Goal: Task Accomplishment & Management: Complete application form

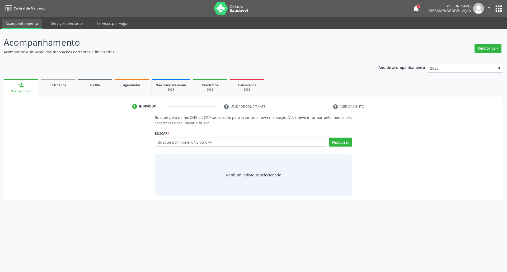
click at [200, 144] on input "text" at bounding box center [241, 142] width 172 height 9
type input "898005852011055"
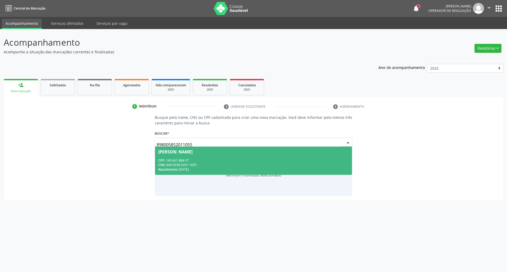
click at [200, 161] on div "CPF: 149.661.884-07" at bounding box center [253, 160] width 191 height 4
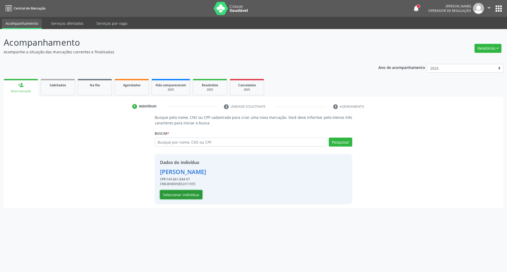
click at [190, 192] on button "Selecionar indivíduo" at bounding box center [181, 194] width 42 height 9
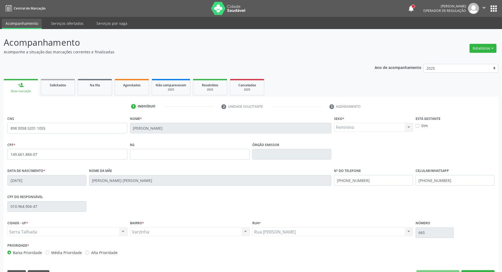
scroll to position [14, 0]
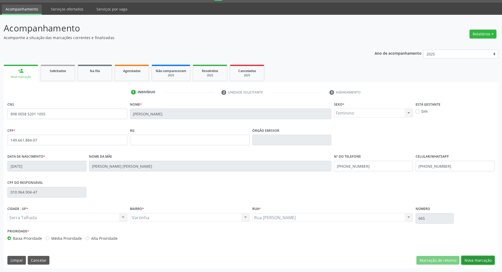
click at [469, 259] on button "Nova marcação" at bounding box center [477, 260] width 33 height 9
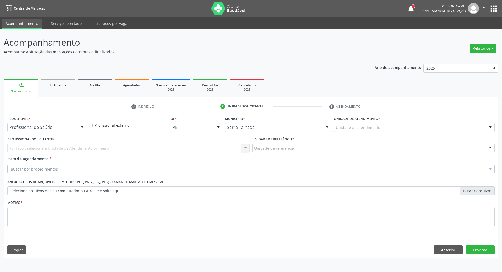
scroll to position [0, 0]
drag, startPoint x: 44, startPoint y: 128, endPoint x: 44, endPoint y: 132, distance: 4.2
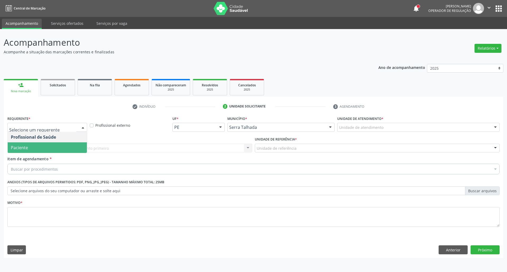
click at [39, 148] on span "Paciente" at bounding box center [47, 147] width 79 height 11
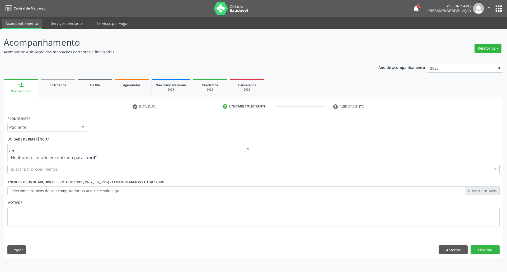
type input "e"
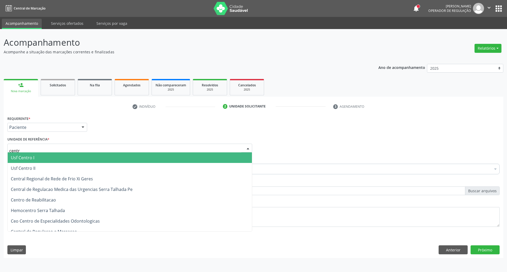
type input "centro"
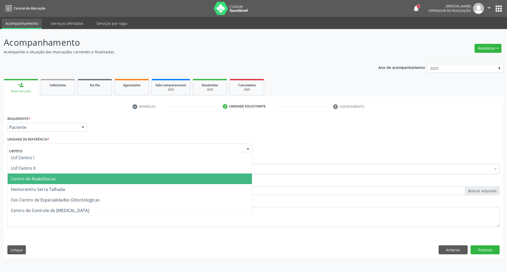
click at [36, 179] on span "Centro de Reabilitacao" at bounding box center [33, 179] width 45 height 6
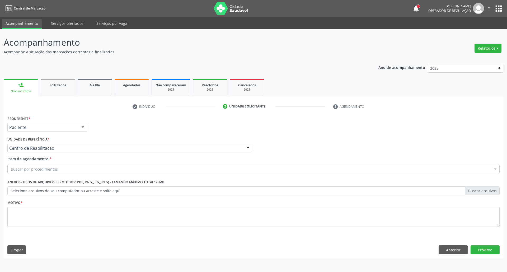
click at [33, 172] on div "Buscar por procedimentos" at bounding box center [253, 169] width 492 height 11
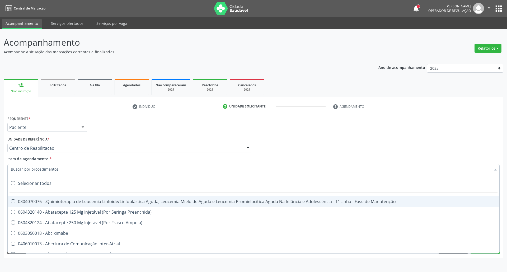
click at [32, 170] on input "Item de agendamento *" at bounding box center [251, 169] width 480 height 11
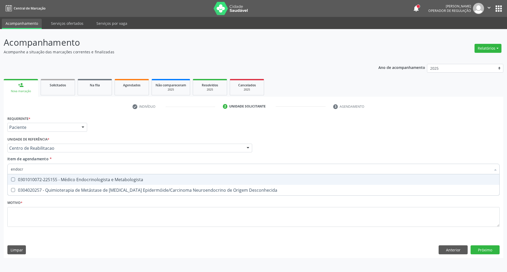
type input "endocri"
click at [31, 182] on div "0301010072-225155 - Médico Endocrinologista e Metabologista" at bounding box center [253, 180] width 485 height 4
checkbox Metabologista "true"
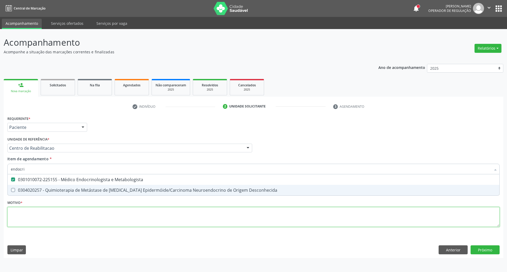
click at [26, 216] on div "Requerente * Paciente Profissional de Saúde Paciente Nenhum resultado encontrad…" at bounding box center [253, 175] width 492 height 120
checkbox Desconhecida "true"
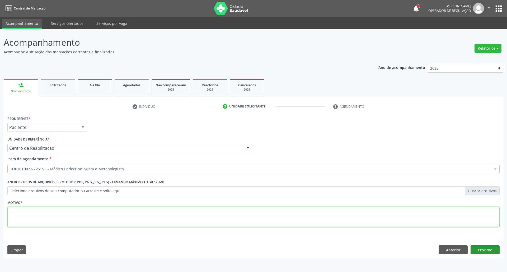
type textarea "."
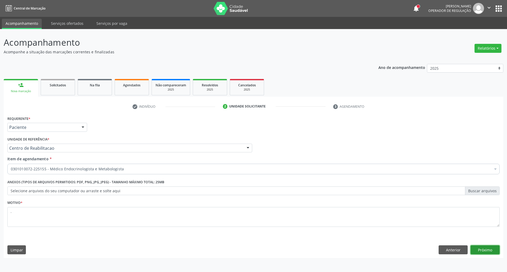
click at [486, 250] on button "Próximo" at bounding box center [485, 249] width 29 height 9
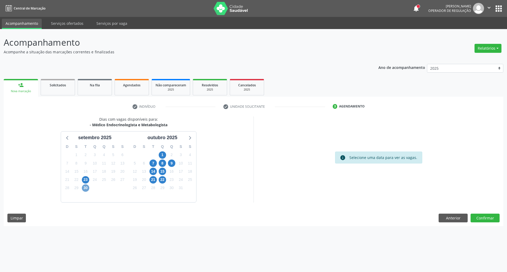
click at [88, 188] on span "30" at bounding box center [85, 187] width 7 height 7
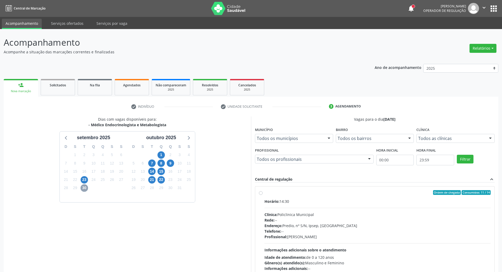
scroll to position [35, 0]
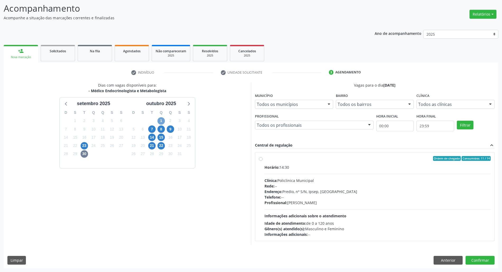
click at [159, 121] on span "1" at bounding box center [160, 120] width 7 height 7
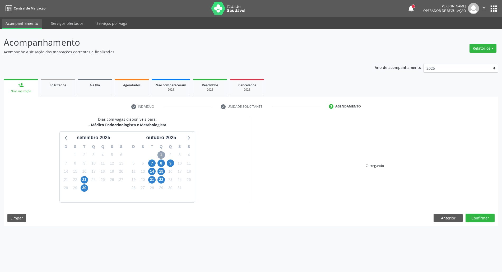
scroll to position [0, 0]
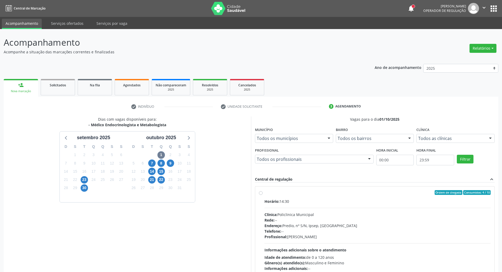
click at [340, 208] on hr at bounding box center [377, 208] width 226 height 0
click at [263, 195] on input "Ordem de chegada Consumidos: 4 / 10 Horário: 14:30 Clínica: Policlinica Municip…" at bounding box center [261, 192] width 4 height 5
radio input "true"
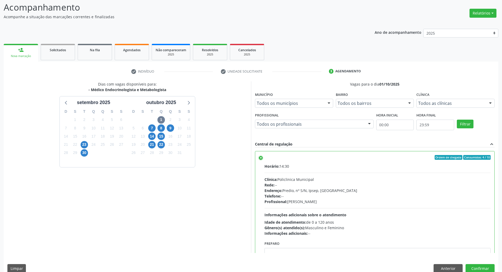
scroll to position [44, 0]
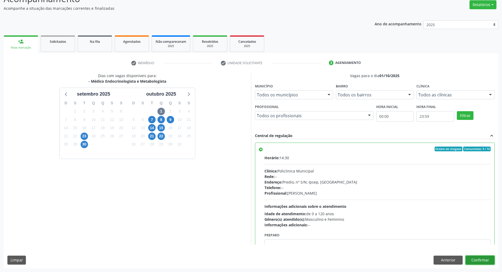
click at [490, 260] on button "Confirmar" at bounding box center [479, 260] width 29 height 9
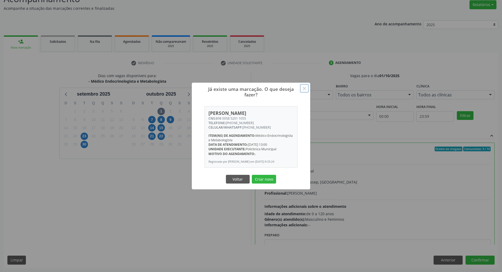
drag, startPoint x: 305, startPoint y: 88, endPoint x: 303, endPoint y: 94, distance: 6.3
click at [304, 90] on button "×" at bounding box center [304, 88] width 9 height 9
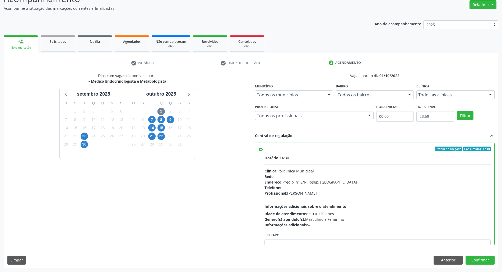
scroll to position [27, 0]
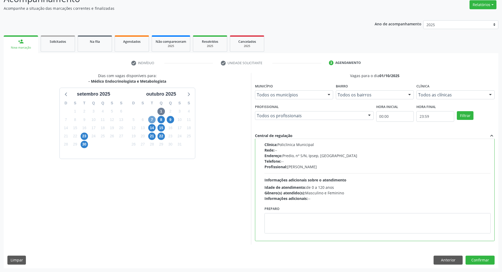
click at [149, 122] on span "7" at bounding box center [151, 119] width 7 height 7
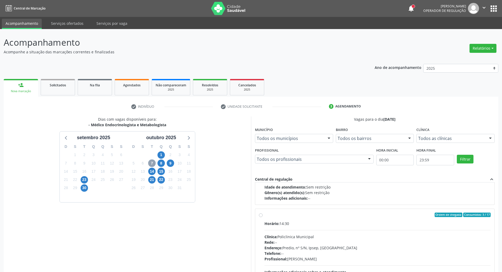
scroll to position [84, 0]
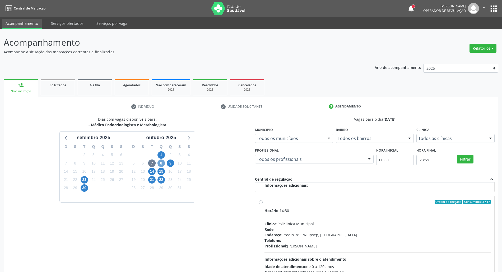
click at [163, 163] on span "8" at bounding box center [160, 163] width 7 height 7
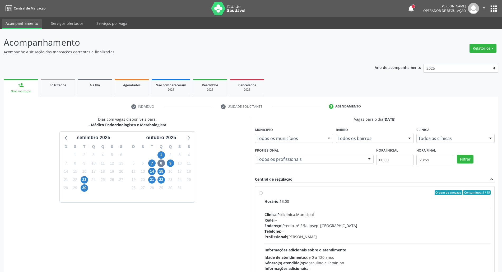
click at [437, 211] on div "Horário: 13:00 Clínica: Policlinica Municipal Rede: -- Endereço: Predio, nº S/N…" at bounding box center [377, 235] width 226 height 73
click at [263, 195] on input "Ordem de chegada Consumidos: 5 / 15 Horário: 13:00 Clínica: Policlinica Municip…" at bounding box center [261, 192] width 4 height 5
radio input "true"
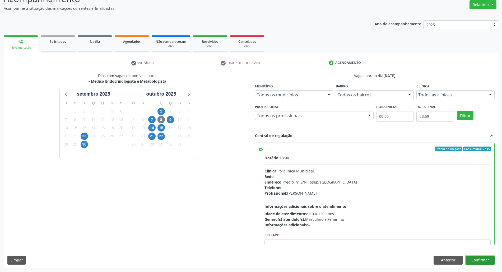
click at [480, 260] on button "Confirmar" at bounding box center [479, 260] width 29 height 9
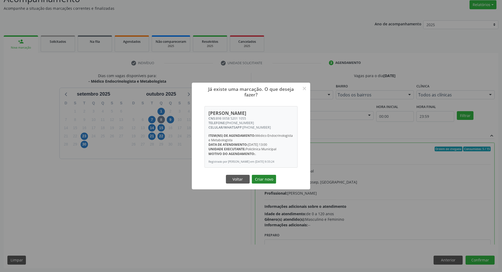
click at [270, 180] on button "Criar novo" at bounding box center [264, 179] width 24 height 9
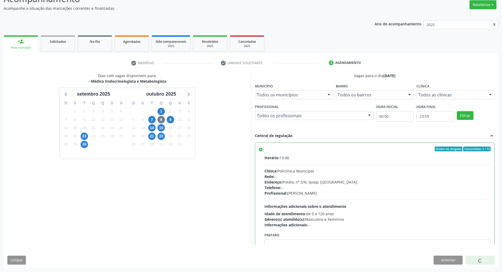
scroll to position [0, 0]
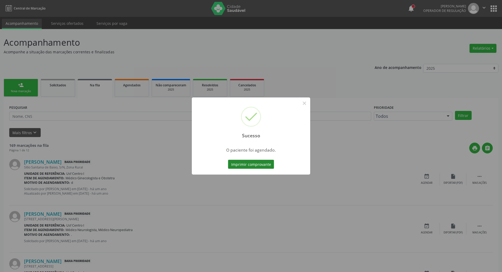
click at [251, 161] on button "Imprimir comprovante" at bounding box center [251, 164] width 46 height 9
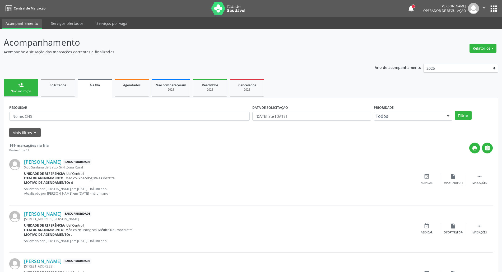
click at [22, 87] on div "person_add" at bounding box center [21, 85] width 6 height 6
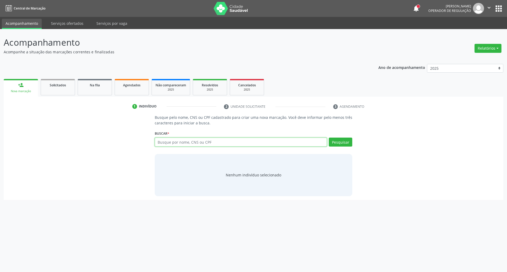
click at [207, 144] on input "text" at bounding box center [241, 142] width 172 height 9
type input "isdaora nunes bezerra"
click at [165, 143] on input "isdaora nunes bezerra" at bounding box center [241, 142] width 172 height 9
type input "isadora nunes bezerra"
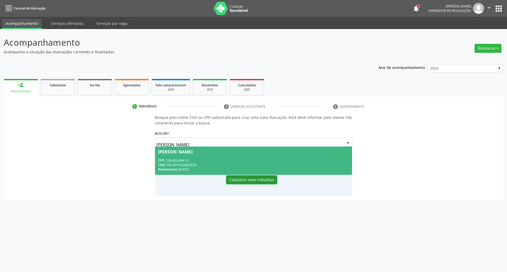
click at [254, 181] on button "Cadastrar novo indivíduo" at bounding box center [251, 179] width 51 height 9
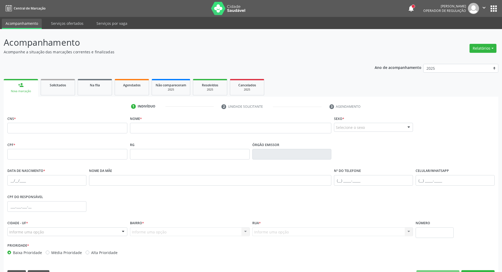
scroll to position [14, 0]
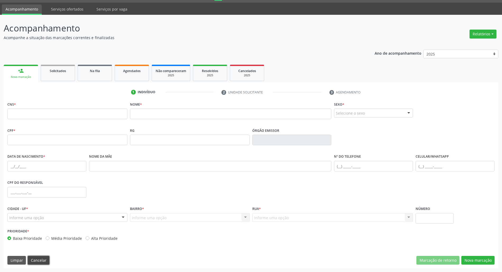
click at [35, 260] on button "Cancelar" at bounding box center [39, 260] width 22 height 9
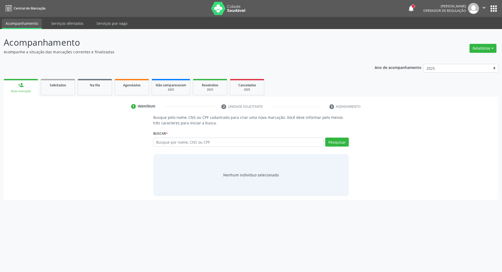
scroll to position [0, 0]
click at [298, 140] on input "text" at bounding box center [241, 142] width 172 height 9
type input "12663249416"
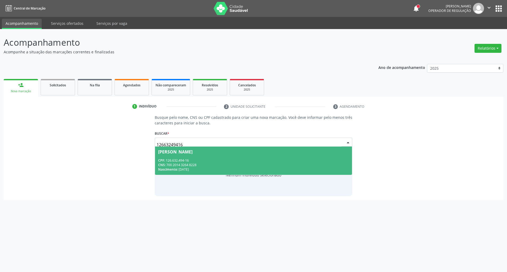
click at [214, 164] on div "CNS: 700 2014 3264 8228" at bounding box center [253, 165] width 191 height 4
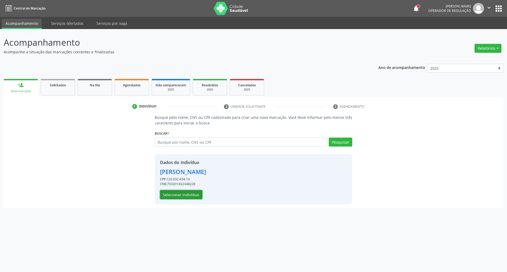
click at [179, 199] on button "Selecionar indivíduo" at bounding box center [181, 194] width 42 height 9
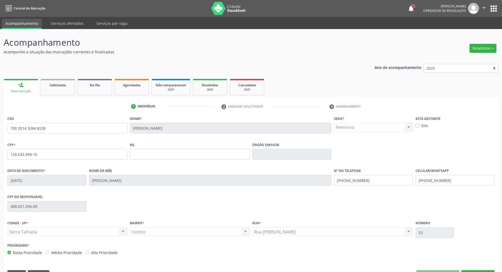
scroll to position [14, 0]
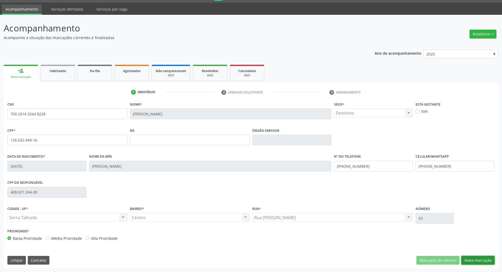
click at [464, 260] on button "Nova marcação" at bounding box center [477, 260] width 33 height 9
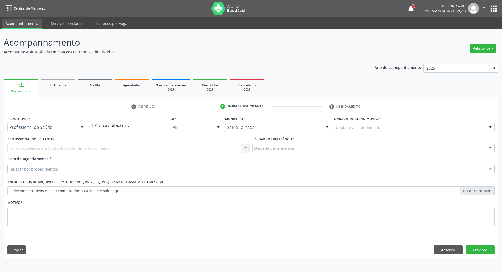
scroll to position [0, 0]
click at [82, 127] on div at bounding box center [83, 127] width 8 height 9
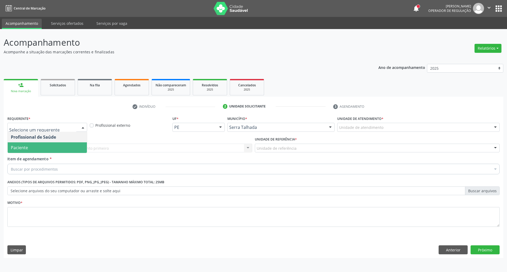
click at [76, 147] on span "Paciente" at bounding box center [47, 147] width 79 height 11
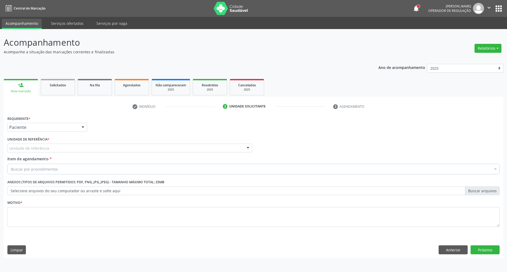
click at [77, 148] on div "Unidade de referência" at bounding box center [129, 148] width 245 height 9
type input "cent"
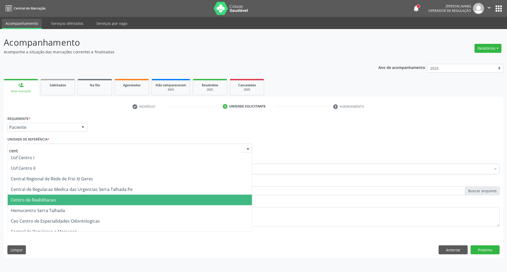
click at [63, 200] on span "Centro de Reabilitacao" at bounding box center [130, 200] width 244 height 11
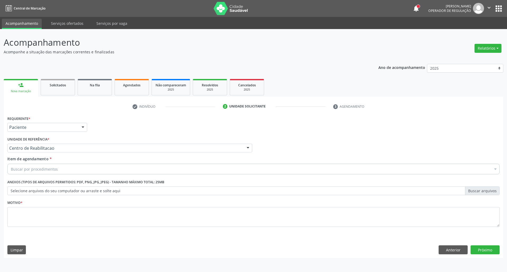
click at [109, 173] on div "Buscar por procedimentos" at bounding box center [253, 169] width 492 height 11
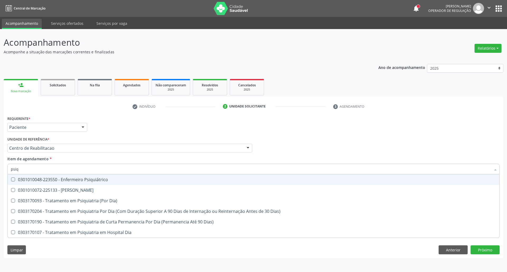
type input "psiqu"
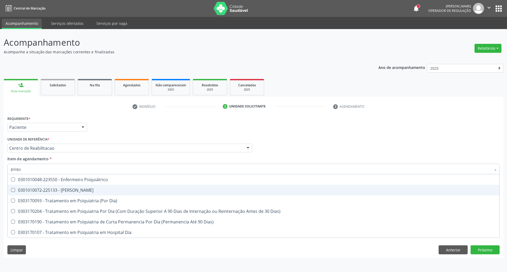
click at [101, 189] on div "0301010072-225133 - [PERSON_NAME]" at bounding box center [253, 190] width 485 height 4
checkbox Psiquiatra "true"
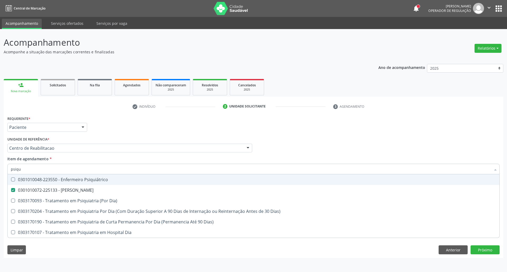
click at [258, 143] on div "Profissional Solicitante Por favor, selecione a Unidade de Atendimento primeiro…" at bounding box center [253, 146] width 495 height 21
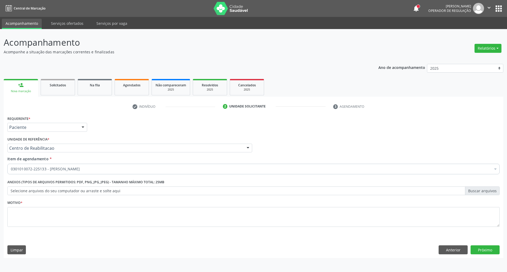
click at [271, 143] on div "Profissional Solicitante Por favor, selecione a Unidade de Atendimento primeiro…" at bounding box center [253, 146] width 495 height 21
click at [115, 187] on label "Selecione arquivos do seu computador ou arraste e solte aqui" at bounding box center [253, 190] width 492 height 9
click at [115, 187] on input "Selecione arquivos do seu computador ou arraste e solte aqui" at bounding box center [253, 190] width 492 height 9
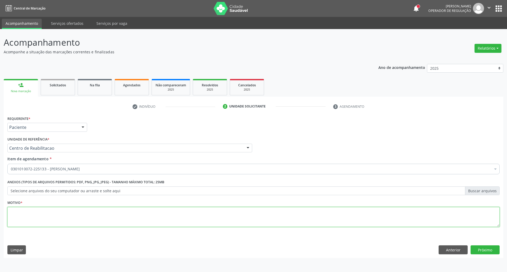
drag, startPoint x: 278, startPoint y: 219, endPoint x: 267, endPoint y: 207, distance: 17.2
click at [278, 219] on textarea at bounding box center [253, 217] width 492 height 20
type textarea "."
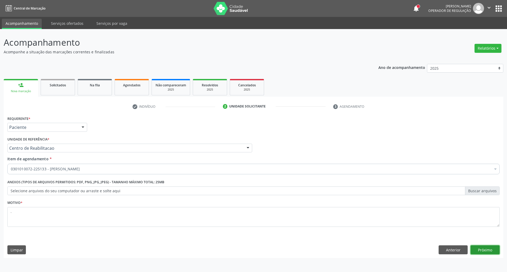
click at [485, 249] on button "Próximo" at bounding box center [485, 249] width 29 height 9
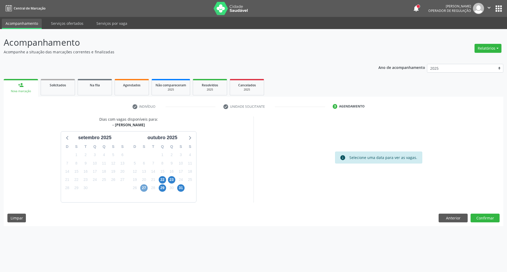
click at [143, 190] on span "27" at bounding box center [143, 187] width 7 height 7
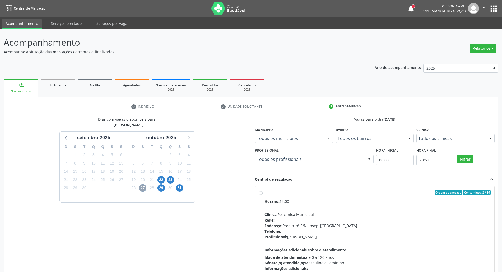
scroll to position [35, 0]
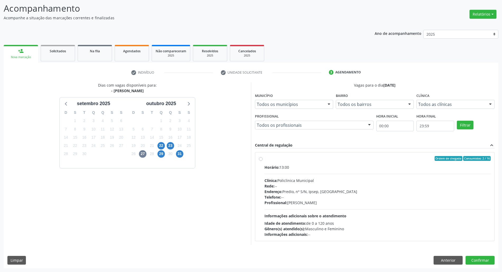
click at [379, 194] on div "Telefone: --" at bounding box center [377, 197] width 226 height 6
click at [263, 161] on input "Ordem de chegada Consumidos: 2 / 16 Horário: 13:00 Clínica: Policlinica Municip…" at bounding box center [261, 158] width 4 height 5
radio input "true"
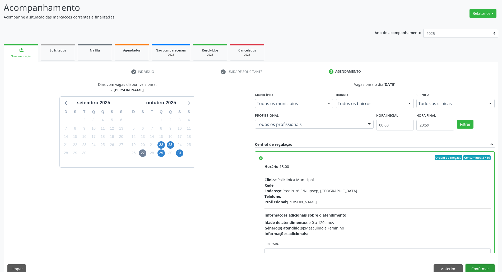
click at [484, 269] on button "Confirmar" at bounding box center [479, 268] width 29 height 9
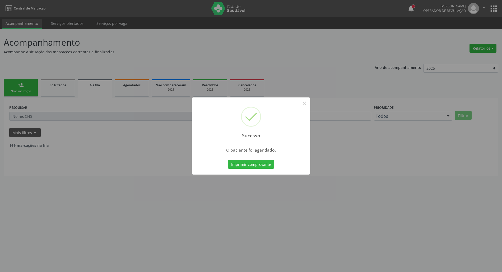
scroll to position [0, 0]
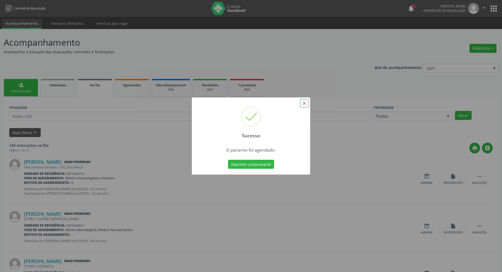
click at [302, 103] on button "×" at bounding box center [304, 103] width 9 height 9
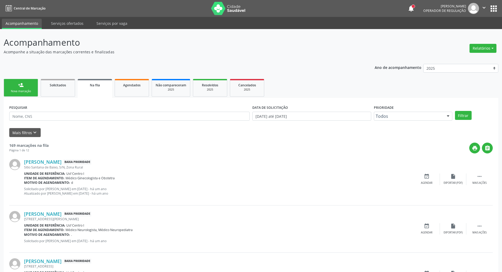
click at [20, 86] on div "person_add" at bounding box center [21, 85] width 6 height 6
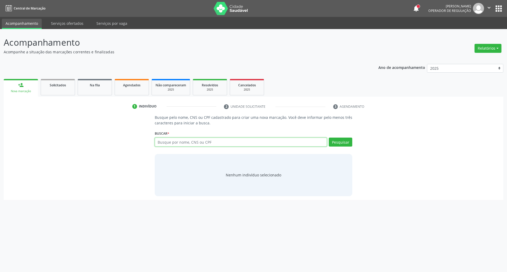
click at [214, 144] on input "text" at bounding box center [241, 142] width 172 height 9
type input "706405141585085"
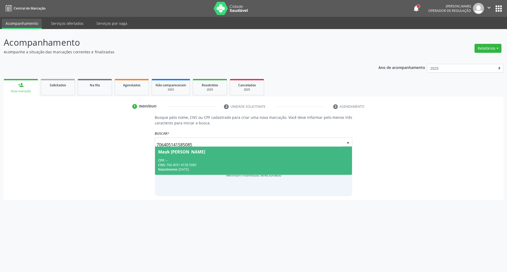
click at [211, 165] on div "CNS: 706 4051 4158 5085" at bounding box center [253, 165] width 191 height 4
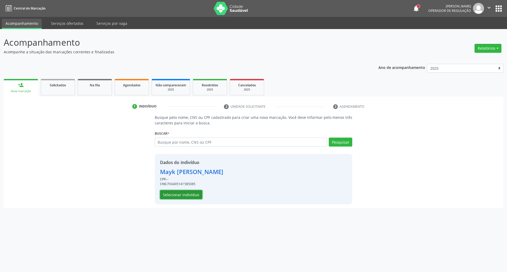
click at [180, 197] on button "Selecionar indivíduo" at bounding box center [181, 194] width 42 height 9
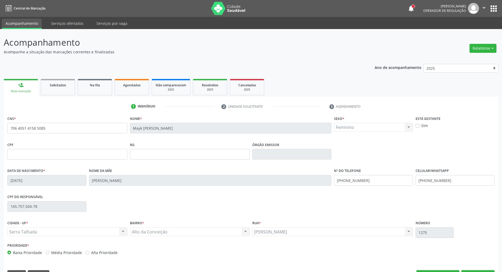
scroll to position [14, 0]
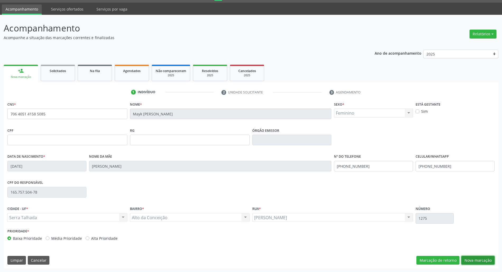
drag, startPoint x: 471, startPoint y: 262, endPoint x: 462, endPoint y: 255, distance: 11.3
click at [470, 262] on button "Nova marcação" at bounding box center [477, 260] width 33 height 9
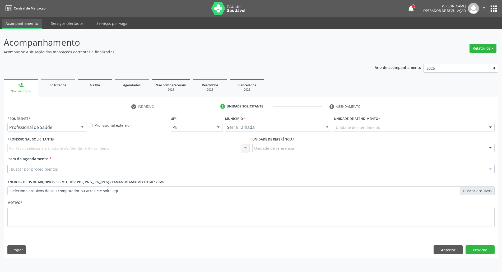
scroll to position [0, 0]
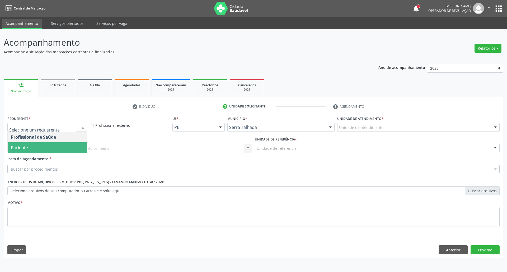
click at [55, 146] on span "Paciente" at bounding box center [47, 147] width 79 height 11
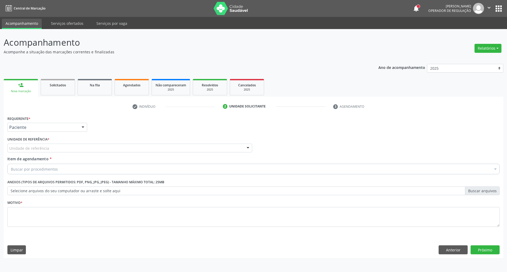
click at [55, 146] on div "Unidade de referência" at bounding box center [129, 148] width 245 height 9
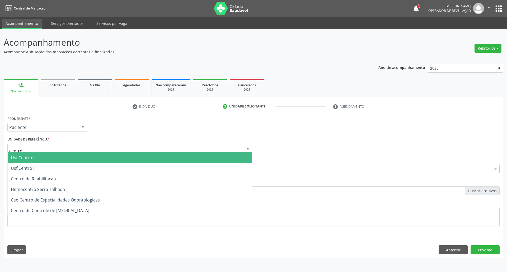
type input "centro"
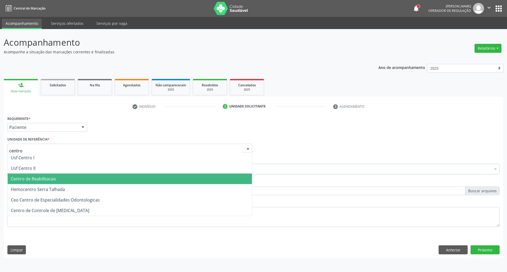
click at [36, 178] on span "Centro de Reabilitacao" at bounding box center [33, 179] width 45 height 6
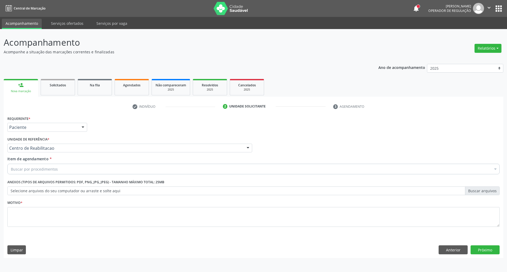
click at [59, 170] on div "Buscar por procedimentos" at bounding box center [253, 169] width 492 height 11
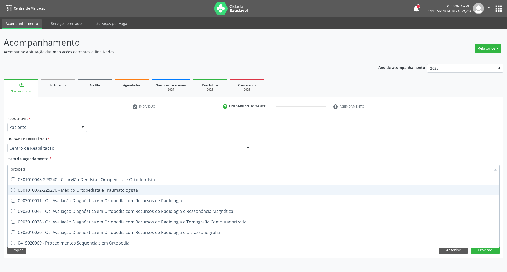
type input "ortopedi"
click at [65, 189] on div "0301010072-225270 - Médico Ortopedista e Traumatologista" at bounding box center [253, 190] width 485 height 4
checkbox Traumatologista "true"
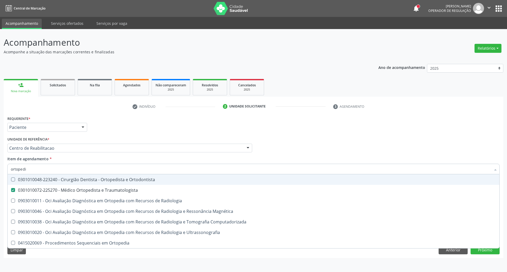
click at [434, 142] on div "Profissional Solicitante Por favor, selecione a Unidade de Atendimento primeiro…" at bounding box center [253, 146] width 495 height 21
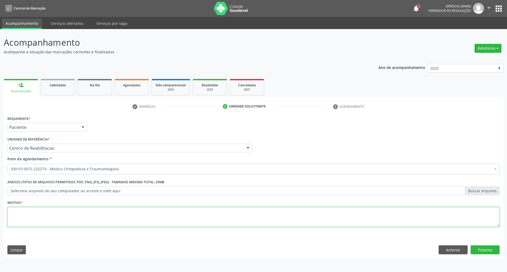
drag, startPoint x: 250, startPoint y: 220, endPoint x: 246, endPoint y: 221, distance: 4.4
click at [247, 221] on textarea at bounding box center [253, 217] width 492 height 20
type textarea "."
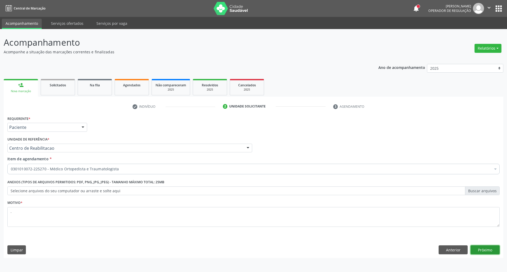
click at [478, 250] on button "Próximo" at bounding box center [485, 249] width 29 height 9
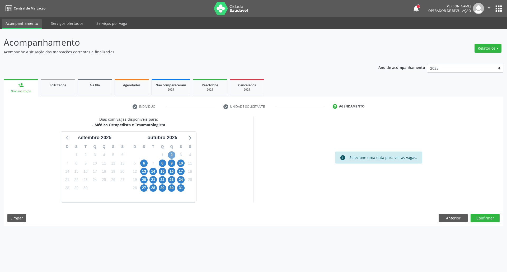
click at [172, 155] on span "2" at bounding box center [171, 154] width 7 height 7
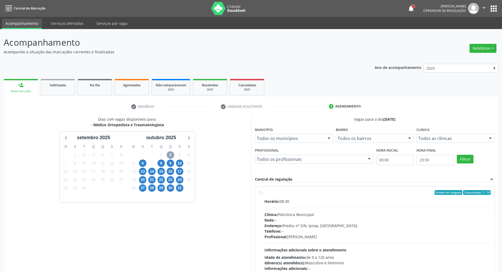
scroll to position [35, 0]
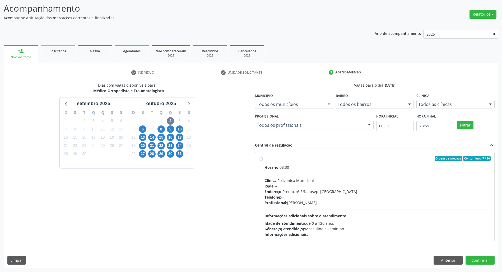
click at [337, 162] on label "Ordem de chegada Consumidos: 7 / 10 Horário: 08:30 Clínica: Policlinica Municip…" at bounding box center [377, 196] width 226 height 81
click at [263, 161] on input "Ordem de chegada Consumidos: 7 / 10 Horário: 08:30 Clínica: Policlinica Municip…" at bounding box center [261, 158] width 4 height 5
radio input "true"
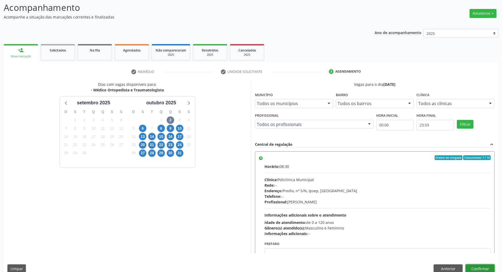
click at [484, 268] on button "Confirmar" at bounding box center [479, 268] width 29 height 9
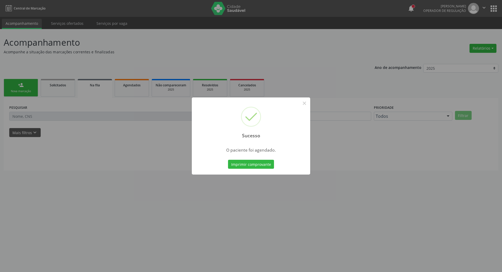
scroll to position [0, 0]
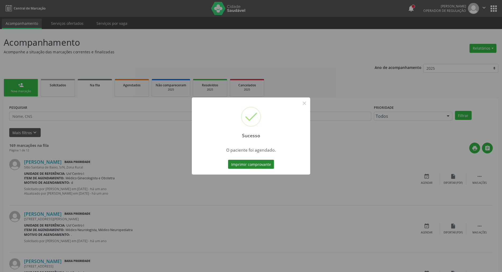
click at [246, 165] on button "Imprimir comprovante" at bounding box center [251, 164] width 46 height 9
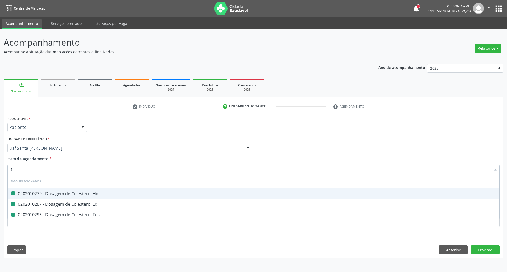
type input "tr"
checkbox Hdl "false"
checkbox Ldl "false"
checkbox Total "false"
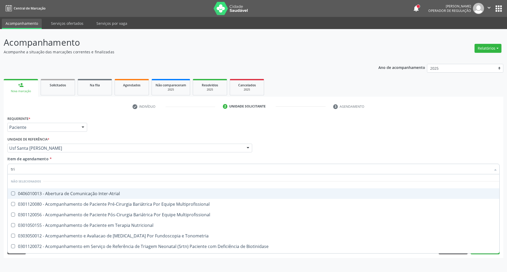
type input "trig"
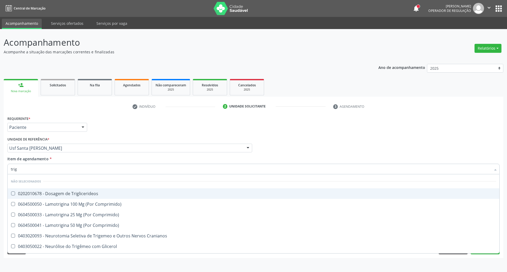
click at [90, 192] on div "0202010678 - Dosagem de Triglicerideos" at bounding box center [253, 194] width 485 height 4
checkbox Triglicerideos "true"
click at [87, 170] on input "trig" at bounding box center [251, 169] width 480 height 11
drag, startPoint x: 87, startPoint y: 170, endPoint x: 87, endPoint y: 166, distance: 3.2
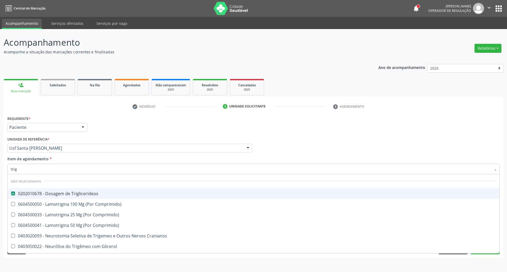
click at [87, 169] on input "trig" at bounding box center [251, 169] width 480 height 11
type input "h"
checkbox Triglicerideos "false"
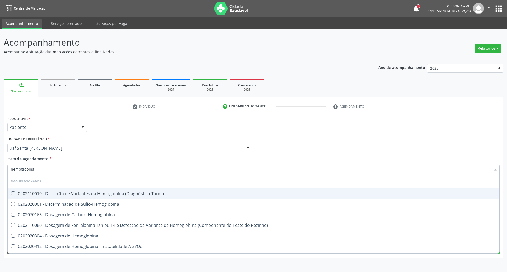
drag, startPoint x: 47, startPoint y: 169, endPoint x: 22, endPoint y: 174, distance: 25.2
click at [22, 174] on input "hemoglobina" at bounding box center [251, 169] width 480 height 11
type input "hemogr"
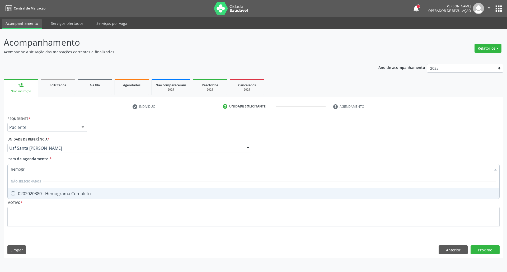
drag, startPoint x: 32, startPoint y: 193, endPoint x: 37, endPoint y: 167, distance: 25.6
click at [32, 192] on div "0202020380 - Hemograma Completo" at bounding box center [253, 194] width 485 height 4
checkbox Completo "true"
click at [38, 166] on input "hemogr" at bounding box center [251, 169] width 480 height 11
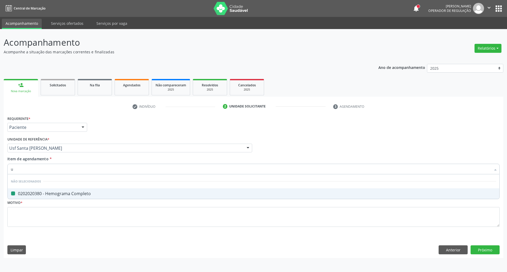
type input "ur"
checkbox Completo "false"
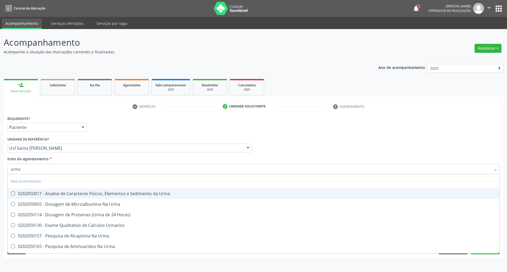
type input "urina"
click at [54, 193] on div "0202050017 - Analise de Caracteres Fisicos, Elementos e Sedimento da Urina" at bounding box center [253, 194] width 485 height 4
checkbox Urina "true"
click at [280, 142] on div "Profissional Solicitante Por favor, selecione a Unidade de Atendimento primeiro…" at bounding box center [253, 146] width 495 height 21
checkbox Urina "true"
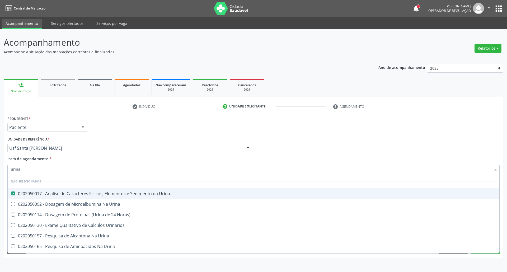
checkbox Horas\) "true"
checkbox Urinarios "true"
checkbox Urina "true"
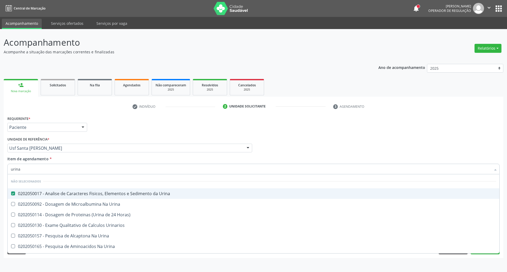
checkbox Urina "true"
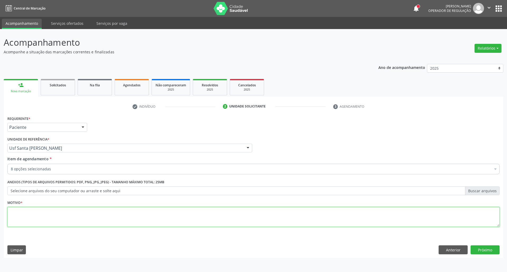
click at [459, 224] on textarea at bounding box center [253, 217] width 492 height 20
type textarea "."
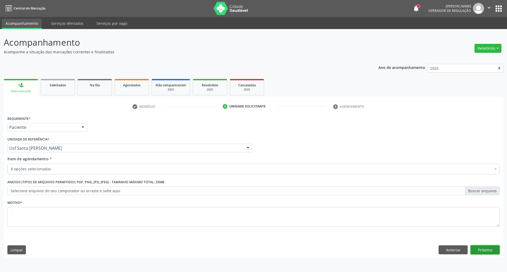
click at [486, 246] on button "Próximo" at bounding box center [485, 249] width 29 height 9
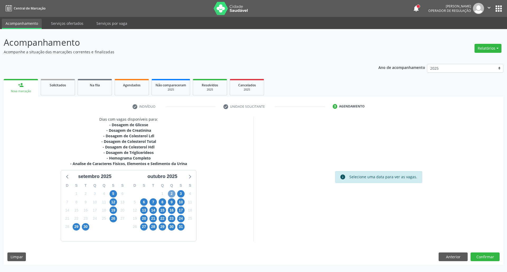
click at [173, 192] on span "2" at bounding box center [171, 193] width 7 height 7
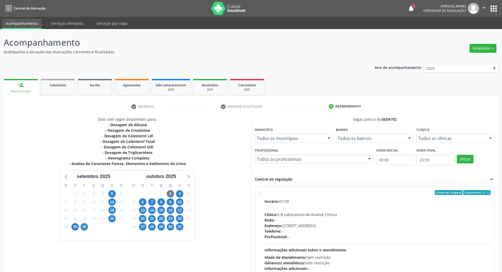
click at [300, 219] on div "Rede: --" at bounding box center [377, 220] width 226 height 6
click at [263, 195] on input "Ordem de chegada Consumidos: 8 / 12 Horário: 07:00 Clínica: S B Laboratorio de …" at bounding box center [261, 192] width 4 height 5
radio input "true"
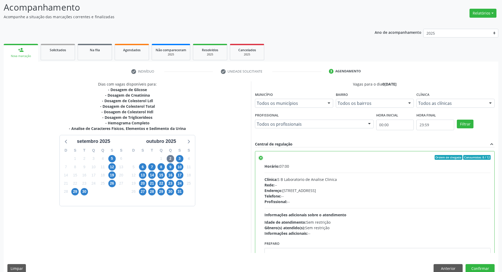
scroll to position [44, 0]
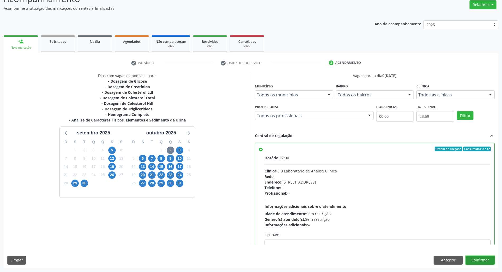
click at [476, 263] on button "Confirmar" at bounding box center [479, 260] width 29 height 9
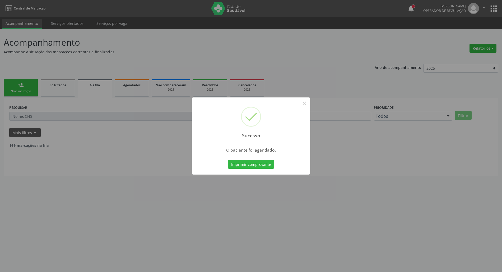
scroll to position [0, 0]
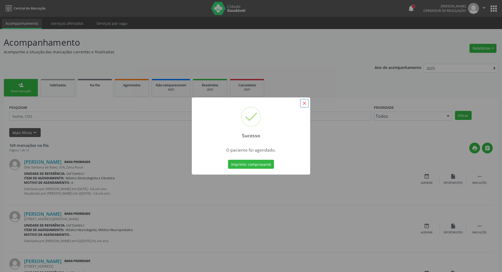
click at [305, 107] on button "×" at bounding box center [304, 103] width 9 height 9
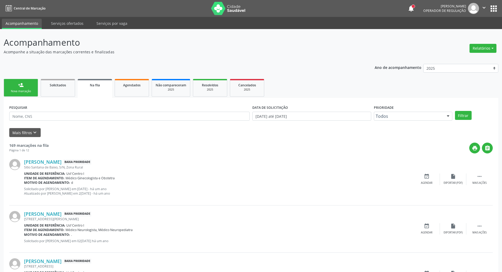
drag, startPoint x: 16, startPoint y: 89, endPoint x: 12, endPoint y: 90, distance: 4.4
click at [16, 89] on link "person_add Nova marcação" at bounding box center [21, 88] width 34 height 18
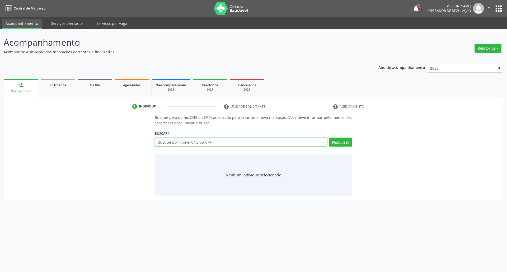
click at [180, 138] on input "text" at bounding box center [241, 142] width 172 height 9
type input "09490831433"
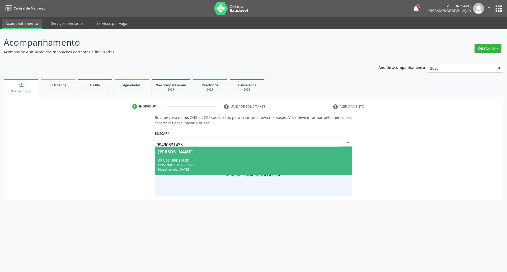
drag, startPoint x: 232, startPoint y: 159, endPoint x: 238, endPoint y: 161, distance: 6.6
click at [238, 161] on div "CPF: 094.908.314-33" at bounding box center [253, 160] width 191 height 4
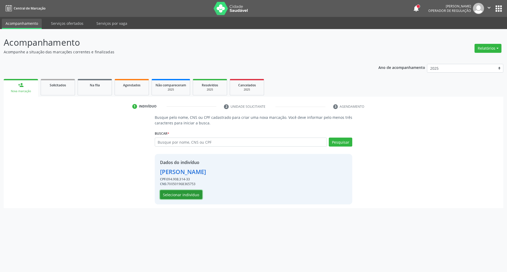
click at [195, 198] on button "Selecionar indivíduo" at bounding box center [181, 194] width 42 height 9
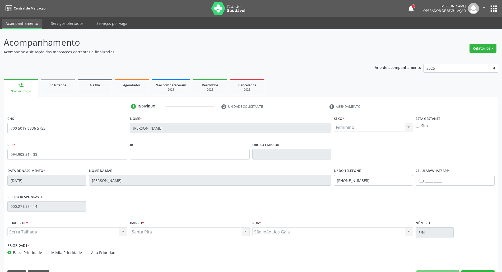
scroll to position [14, 0]
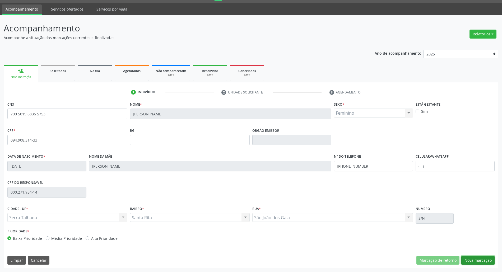
click at [483, 260] on button "Nova marcação" at bounding box center [477, 260] width 33 height 9
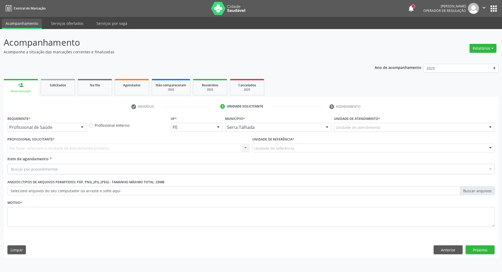
scroll to position [0, 0]
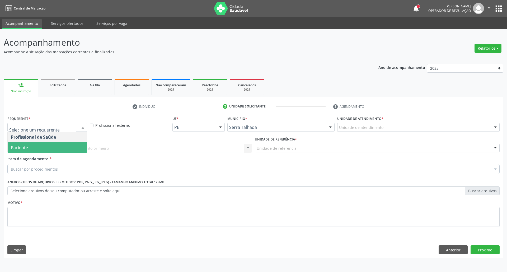
click at [44, 150] on span "Paciente" at bounding box center [47, 147] width 79 height 11
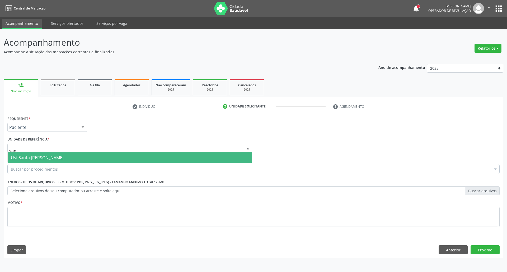
type input "santa"
click at [42, 155] on span "Usf Santa [PERSON_NAME]" at bounding box center [37, 158] width 53 height 6
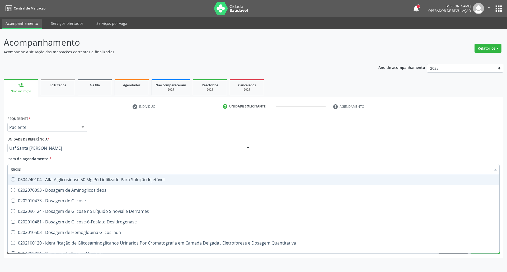
type input "glicose"
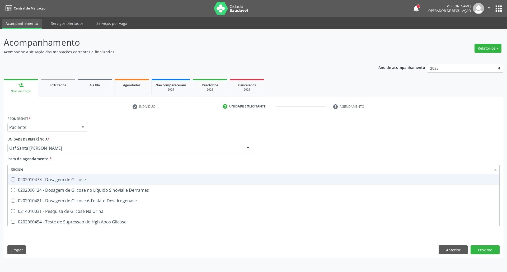
click at [41, 181] on div "0202010473 - Dosagem de Glicose" at bounding box center [253, 180] width 485 height 4
checkbox Glicose "true"
drag, startPoint x: 42, startPoint y: 167, endPoint x: 0, endPoint y: 164, distance: 42.4
click at [0, 167] on div "Acompanhamento Acompanhe a situação das marcações correntes e finalizadas Relat…" at bounding box center [253, 150] width 507 height 243
type input "c"
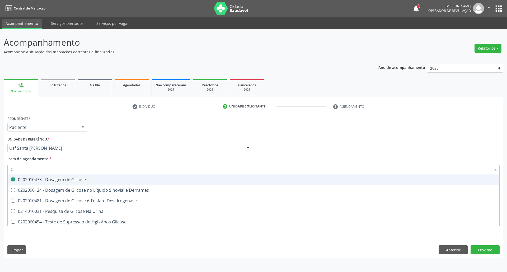
checkbox Glicose "false"
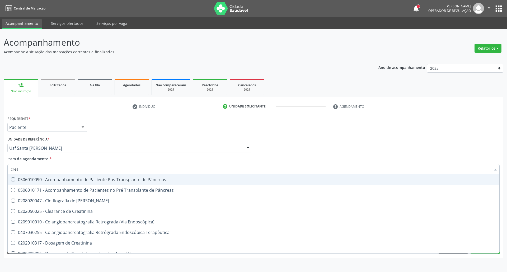
type input "creat"
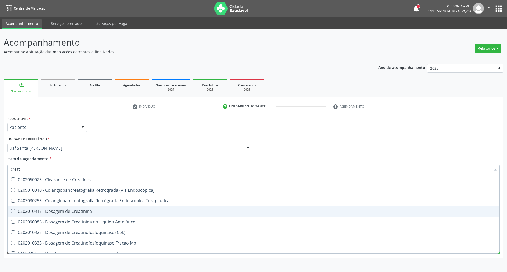
drag, startPoint x: 19, startPoint y: 211, endPoint x: 16, endPoint y: 203, distance: 9.0
click at [19, 211] on div "0202010317 - Dosagem de Creatinina" at bounding box center [253, 211] width 485 height 4
checkbox Creatinina "true"
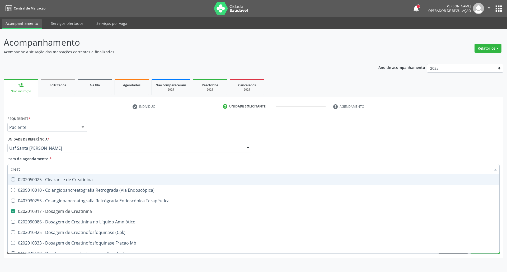
drag, startPoint x: 21, startPoint y: 164, endPoint x: 4, endPoint y: 169, distance: 17.6
click at [0, 169] on div "Acompanhamento Acompanhe a situação das marcações correntes e finalizadas Relat…" at bounding box center [253, 150] width 507 height 243
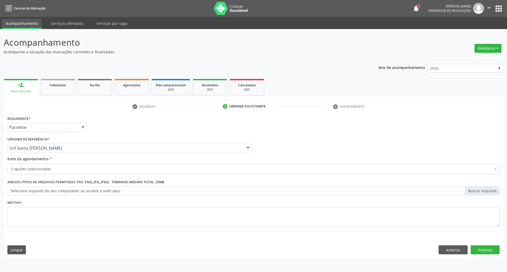
checkbox Glicose "true"
checkbox Creatinina "true"
click at [459, 247] on button "Anterior" at bounding box center [453, 249] width 29 height 9
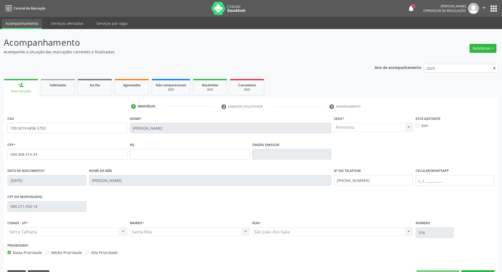
scroll to position [14, 0]
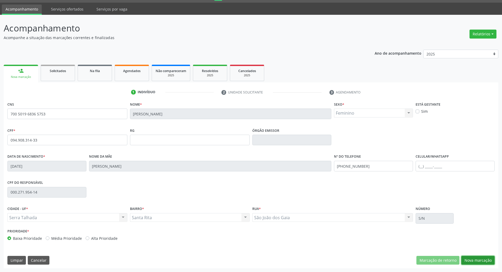
click at [475, 262] on button "Nova marcação" at bounding box center [477, 260] width 33 height 9
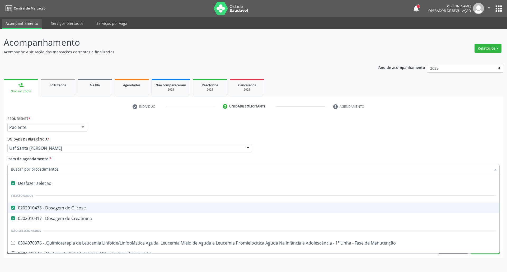
click at [45, 170] on input "Item de agendamento *" at bounding box center [251, 169] width 480 height 11
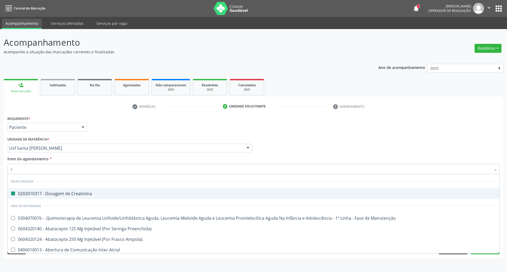
type input "ru"
checkbox Creatinina "false"
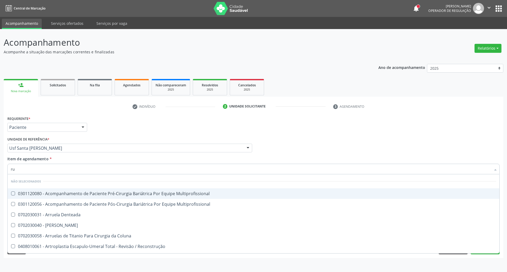
type input "r"
checkbox Multiprofissional "true"
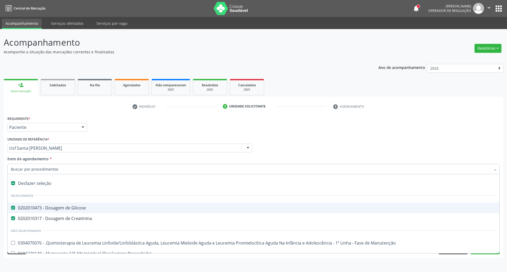
type input "u"
checkbox Glicose "false"
checkbox Creatinina "false"
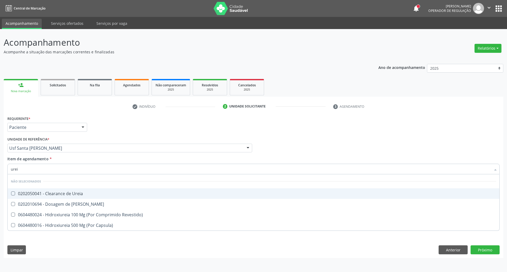
type input "ureia"
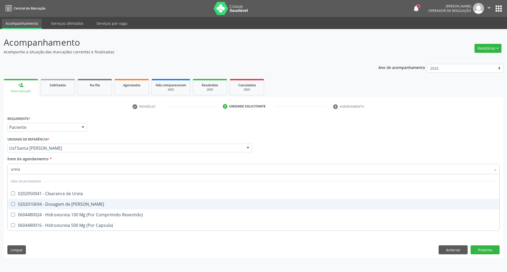
drag, startPoint x: 13, startPoint y: 204, endPoint x: 15, endPoint y: 198, distance: 6.4
click at [13, 204] on Ureia at bounding box center [13, 204] width 4 height 4
click at [11, 204] on Ureia "checkbox" at bounding box center [9, 203] width 3 height 3
checkbox Ureia "true"
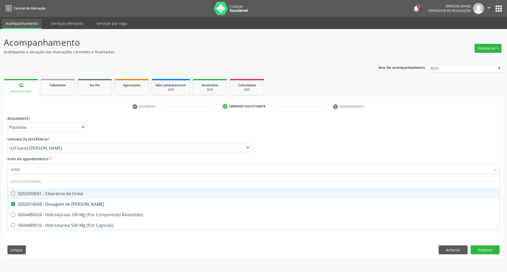
drag, startPoint x: 20, startPoint y: 171, endPoint x: 0, endPoint y: 169, distance: 20.4
click at [0, 169] on div "Acompanhamento Acompanhe a situação das marcações correntes e finalizadas Relat…" at bounding box center [253, 150] width 507 height 243
type input "co"
checkbox Ureia "true"
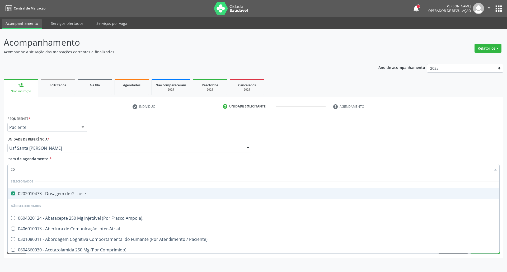
type input "col"
checkbox Glicose "false"
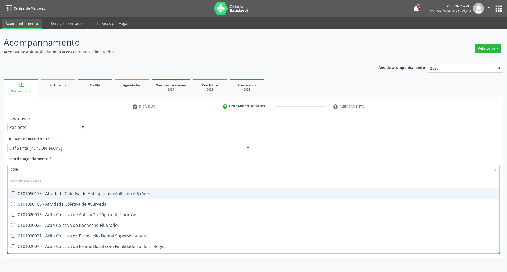
type input "coles"
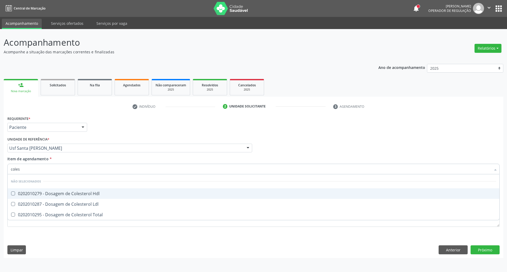
click at [18, 193] on div "0202010279 - Dosagem de Colesterol Hdl" at bounding box center [253, 194] width 485 height 4
checkbox Hdl "true"
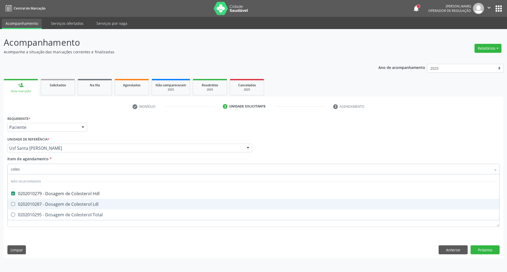
click at [18, 208] on span "0202010287 - Dosagem de Colesterol Ldl" at bounding box center [254, 204] width 492 height 11
checkbox Ldl "true"
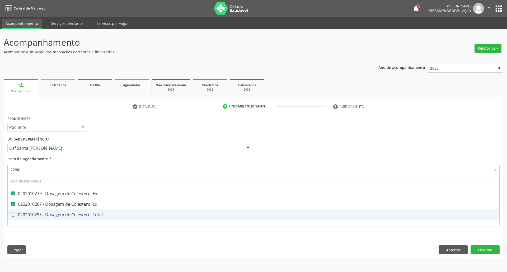
drag, startPoint x: 18, startPoint y: 216, endPoint x: 21, endPoint y: 195, distance: 21.6
click at [18, 216] on div "0202010295 - Dosagem de Colesterol Total" at bounding box center [253, 215] width 485 height 4
checkbox Total "true"
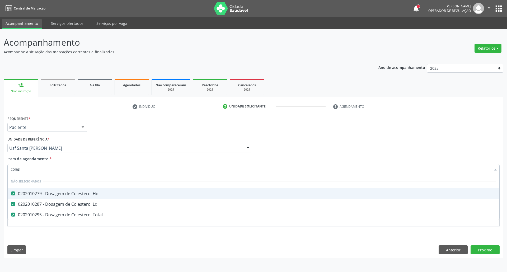
drag, startPoint x: 31, startPoint y: 171, endPoint x: 0, endPoint y: 171, distance: 31.2
click at [0, 171] on div "Acompanhamento Acompanhe a situação das marcações correntes e finalizadas Relat…" at bounding box center [253, 150] width 507 height 243
type input "tr"
checkbox Hdl "false"
checkbox Total "false"
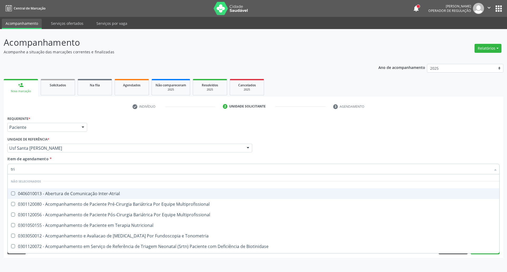
type input "trig"
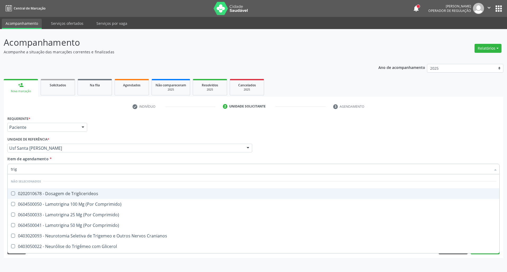
drag, startPoint x: 53, startPoint y: 196, endPoint x: 51, endPoint y: 190, distance: 6.1
click at [53, 193] on div "0202010678 - Dosagem de Triglicerideos" at bounding box center [253, 194] width 485 height 4
checkbox Triglicerideos "true"
drag, startPoint x: 17, startPoint y: 168, endPoint x: 0, endPoint y: 165, distance: 17.5
click at [0, 168] on div "Acompanhamento Acompanhe a situação das marcações correntes e finalizadas Relat…" at bounding box center [253, 150] width 507 height 243
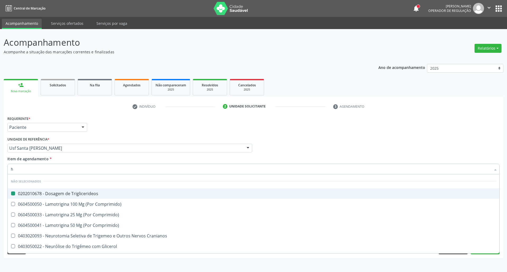
type input "he"
checkbox Triglicerideos "false"
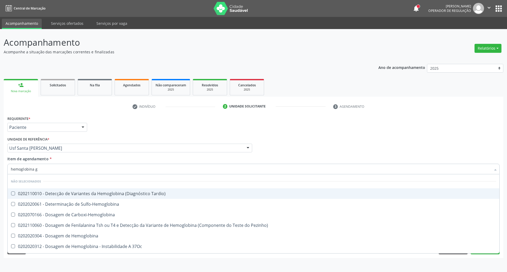
type input "hemoglobina g"
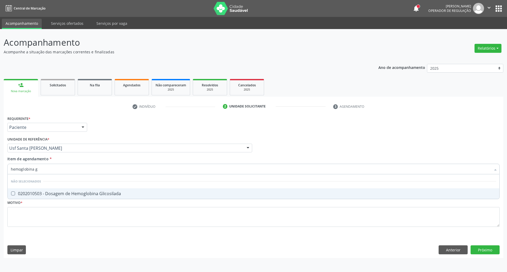
drag, startPoint x: 20, startPoint y: 194, endPoint x: 35, endPoint y: 178, distance: 23.0
click at [20, 193] on div "0202010503 - Dosagem de Hemoglobina Glicosilada" at bounding box center [253, 194] width 485 height 4
checkbox Glicosilada "true"
drag, startPoint x: 44, startPoint y: 169, endPoint x: 0, endPoint y: 153, distance: 46.6
click at [0, 158] on div "Acompanhamento Acompanhe a situação das marcações correntes e finalizadas Relat…" at bounding box center [253, 150] width 507 height 243
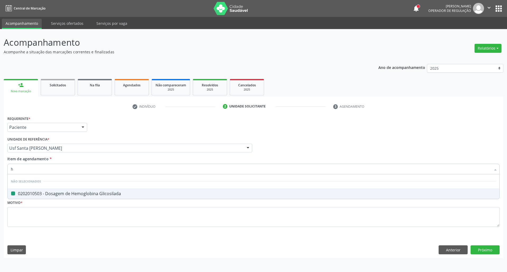
type input "he"
checkbox Glicosilada "false"
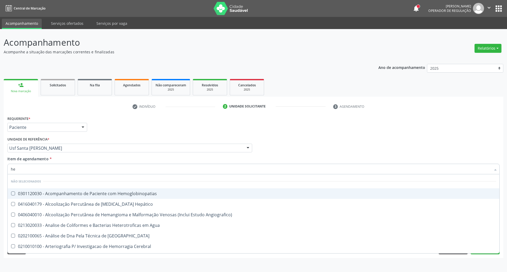
type input "hem"
checkbox \(Qualitativo\) "true"
checkbox Glicosilada "false"
type input "hemo"
checkbox Redome\) "true"
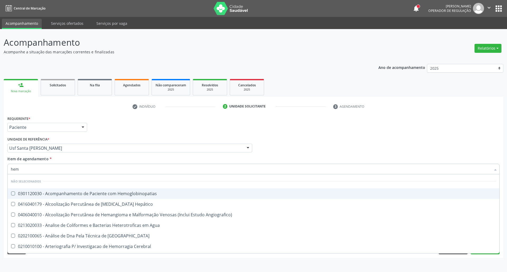
checkbox \(Qualitativo\) "false"
type input "hemog"
checkbox Tardio\) "true"
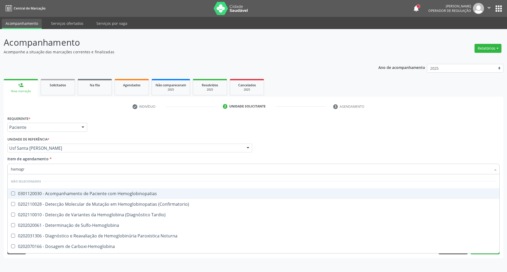
type input "hemogra"
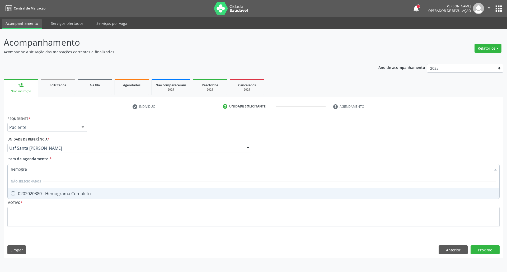
click at [23, 197] on span "0202020380 - Hemograma Completo" at bounding box center [254, 193] width 492 height 11
checkbox Completo "true"
drag, startPoint x: 32, startPoint y: 172, endPoint x: 0, endPoint y: 164, distance: 32.9
click at [0, 164] on div "Acompanhamento Acompanhe a situação das marcações correntes e finalizadas Relat…" at bounding box center [253, 150] width 507 height 243
type input "ur"
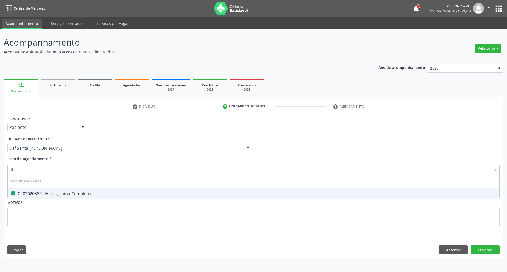
checkbox Completo "false"
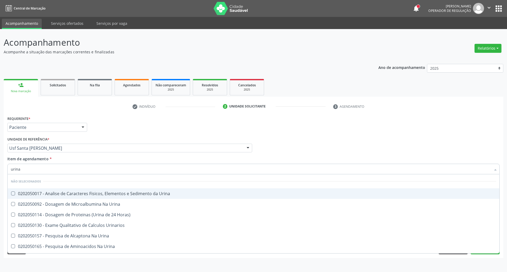
type input "urina"
click at [22, 193] on div "0202050017 - Analise de Caracteres Fisicos, Elementos e Sedimento da Urina" at bounding box center [253, 194] width 485 height 4
checkbox Urina "true"
click at [292, 153] on div "Profissional Solicitante Por favor, selecione a Unidade de Atendimento primeiro…" at bounding box center [253, 146] width 495 height 21
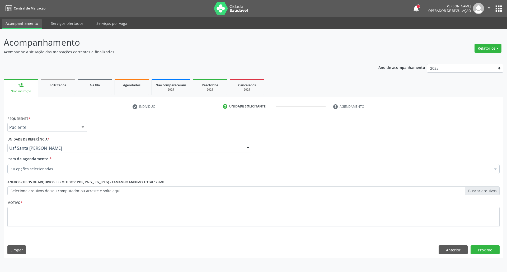
checkbox Creatinina "true"
checkbox Ureia "true"
checkbox Hdl "true"
checkbox Ldl "true"
checkbox Total "true"
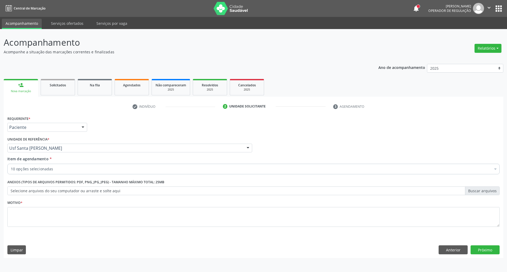
checkbox Triglicerideos "true"
checkbox Glicosilada "true"
checkbox Completo "true"
checkbox Urina "true"
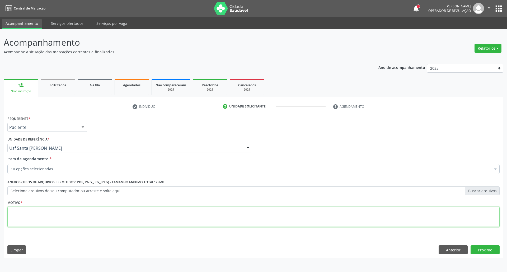
click at [148, 223] on textarea at bounding box center [253, 217] width 492 height 20
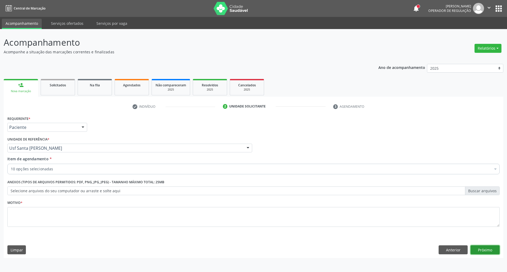
drag, startPoint x: 495, startPoint y: 249, endPoint x: 485, endPoint y: 246, distance: 9.8
click at [494, 249] on button "Próximo" at bounding box center [485, 249] width 29 height 9
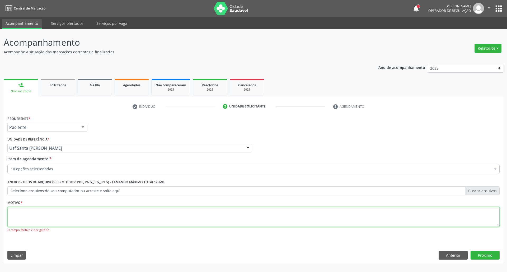
click at [269, 219] on textarea at bounding box center [253, 217] width 492 height 20
type textarea "."
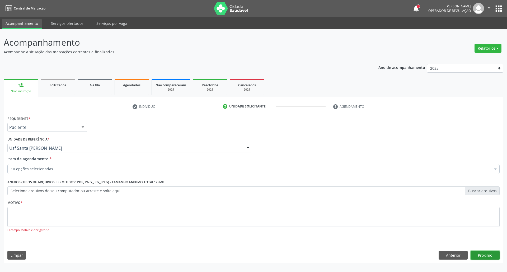
click at [492, 253] on button "Próximo" at bounding box center [485, 255] width 29 height 9
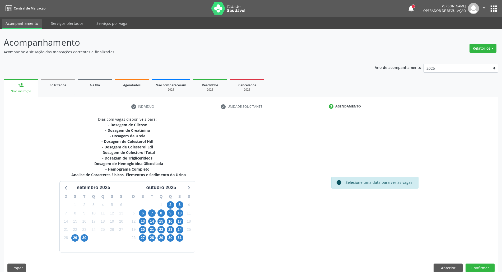
click at [174, 204] on div "2" at bounding box center [170, 205] width 9 height 8
click at [172, 204] on span "2" at bounding box center [170, 204] width 7 height 7
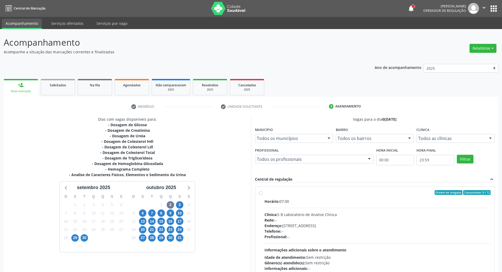
click at [324, 195] on div "Ordem de chegada Consumidos: 9 / 12" at bounding box center [377, 192] width 226 height 5
click at [263, 195] on input "Ordem de chegada Consumidos: 9 / 12 Horário: 07:00 Clínica: S B Laboratorio de …" at bounding box center [261, 192] width 4 height 5
radio input "true"
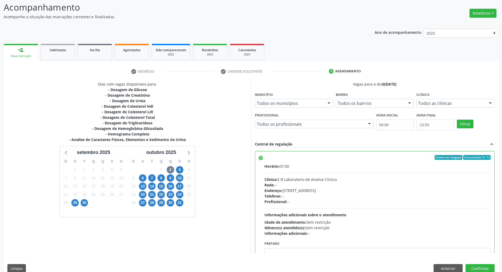
scroll to position [44, 0]
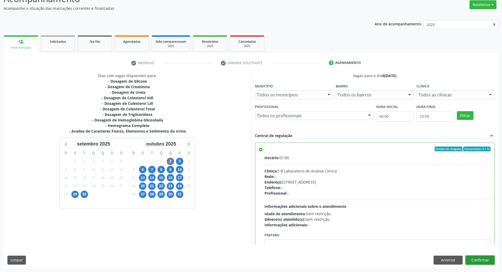
click at [479, 260] on button "Confirmar" at bounding box center [479, 260] width 29 height 9
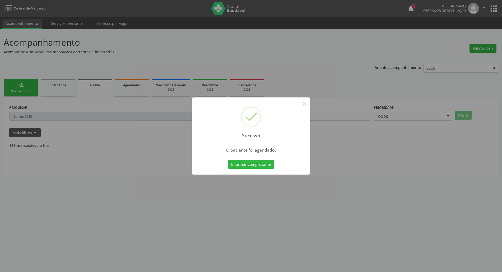
scroll to position [0, 0]
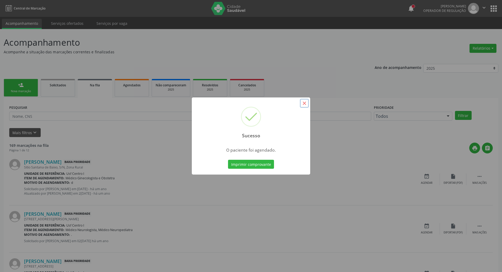
click at [304, 104] on button "×" at bounding box center [304, 103] width 9 height 9
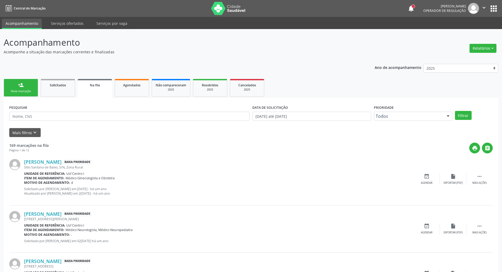
click at [27, 91] on div "Nova marcação" at bounding box center [21, 91] width 26 height 4
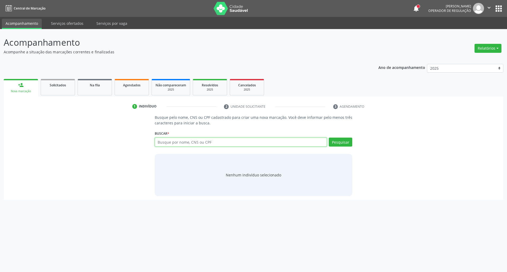
click at [204, 145] on input "text" at bounding box center [241, 142] width 172 height 9
type input "119383874865"
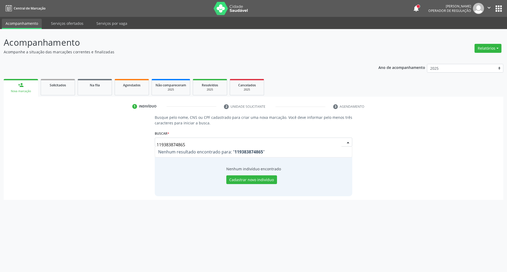
drag, startPoint x: 189, startPoint y: 145, endPoint x: 70, endPoint y: 131, distance: 119.7
click at [98, 137] on div "Busque pelo nome, CNS ou CPF cadastrado para criar uma nova marcação. Você deve…" at bounding box center [253, 155] width 492 height 81
type input "119383874865"
click at [16, 136] on div "Busque pelo nome, CNS ou CPF cadastrado para criar uma nova marcação. Você deve…" at bounding box center [253, 155] width 492 height 81
type input "704001817948269"
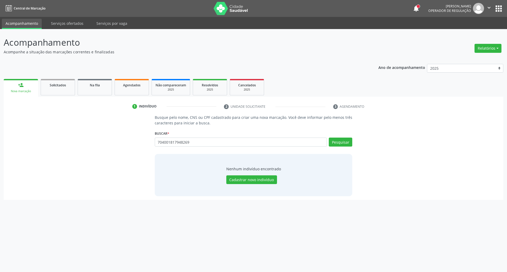
type input "704001817948269"
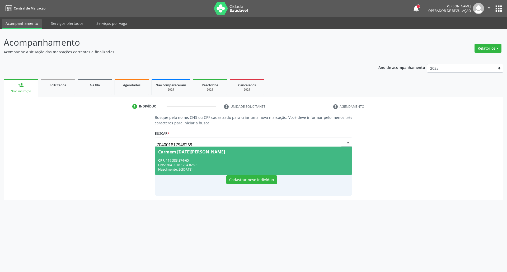
click at [170, 170] on span "Nascimento:" at bounding box center [168, 169] width 20 height 4
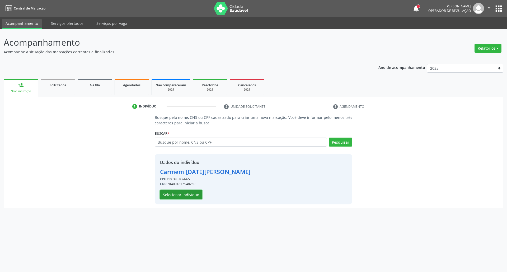
click at [169, 194] on button "Selecionar indivíduo" at bounding box center [181, 194] width 42 height 9
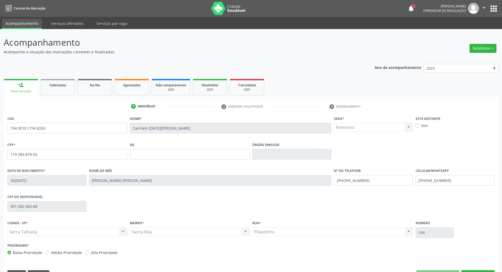
scroll to position [14, 0]
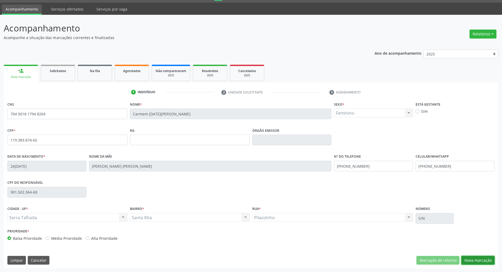
click at [485, 262] on button "Nova marcação" at bounding box center [477, 260] width 33 height 9
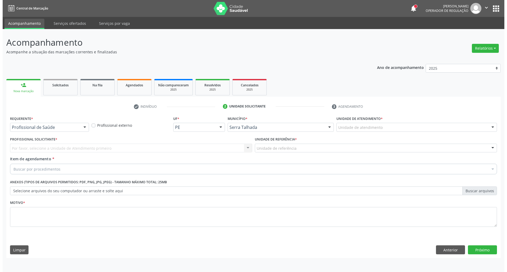
scroll to position [0, 0]
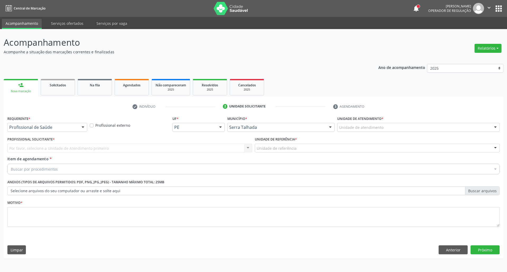
drag, startPoint x: 81, startPoint y: 127, endPoint x: 75, endPoint y: 130, distance: 6.9
click at [79, 128] on div at bounding box center [83, 127] width 8 height 9
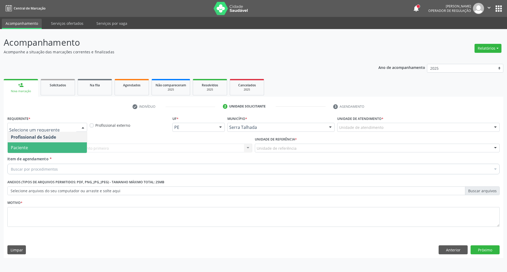
click at [61, 149] on span "Paciente" at bounding box center [47, 147] width 79 height 11
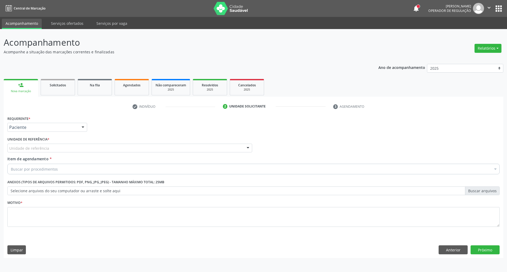
click at [76, 144] on div "Unidade de referência" at bounding box center [129, 148] width 245 height 9
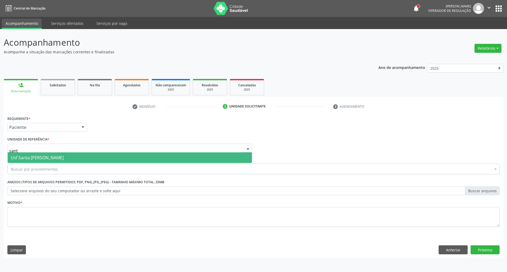
type input "santa"
click at [67, 161] on span "Usf Santa [PERSON_NAME]" at bounding box center [130, 157] width 244 height 11
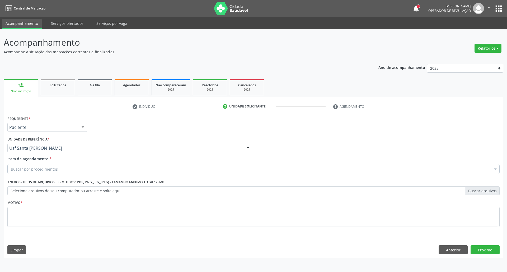
click at [64, 166] on div "Buscar por procedimentos" at bounding box center [253, 169] width 492 height 11
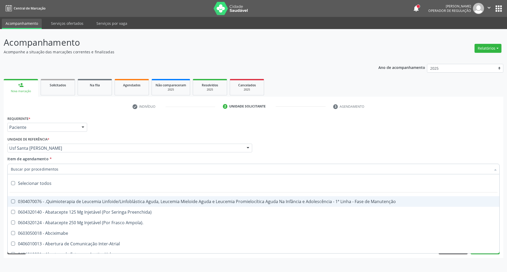
click at [64, 171] on input "Item de agendamento *" at bounding box center [251, 169] width 480 height 11
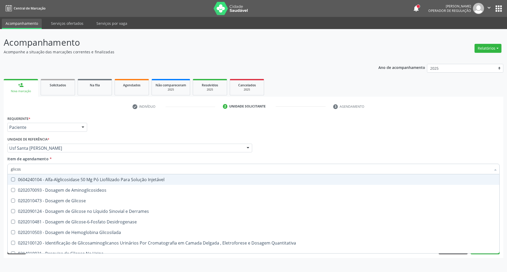
type input "glicose"
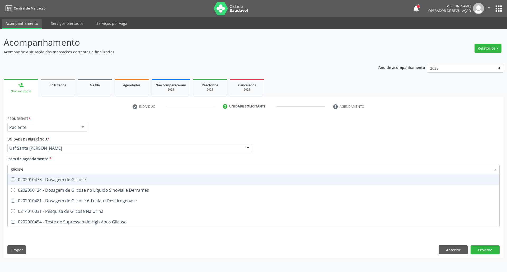
click at [35, 180] on div "0202010473 - Dosagem de Glicose" at bounding box center [253, 180] width 485 height 4
checkbox Glicose "true"
click at [0, 165] on div "Acompanhamento Acompanhe a situação das marcações correntes e finalizadas Relat…" at bounding box center [253, 150] width 507 height 243
type input "c"
checkbox Glicose "false"
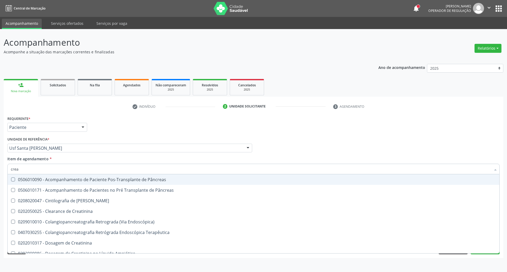
type input "creat"
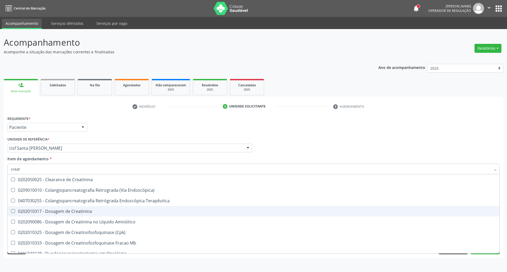
click at [26, 212] on div "0202010317 - Dosagem de Creatinina" at bounding box center [253, 211] width 485 height 4
checkbox Creatinina "true"
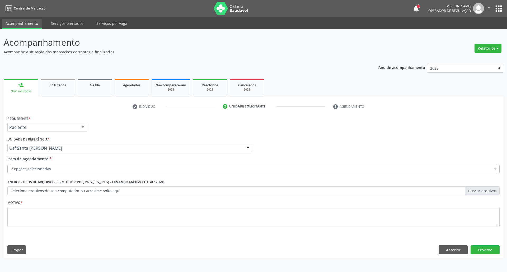
checkbox Glicose "true"
checkbox Creatinina "true"
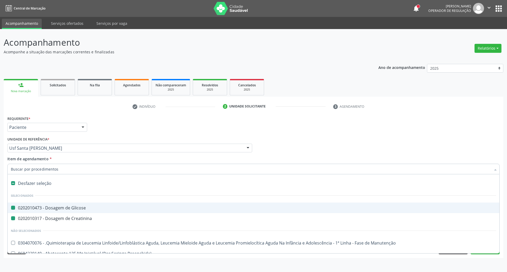
type input "u"
checkbox Glicose "false"
checkbox Creatinina "false"
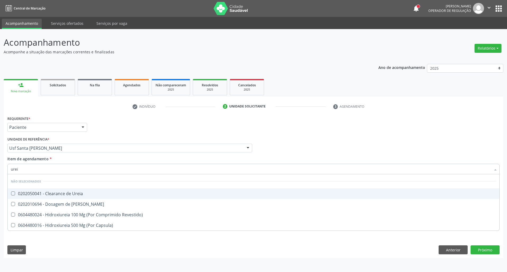
type input "ureia"
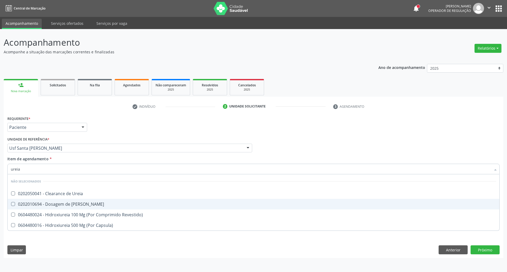
click at [56, 206] on div "0202010694 - Dosagem de [PERSON_NAME]" at bounding box center [253, 204] width 485 height 4
checkbox Ureia "true"
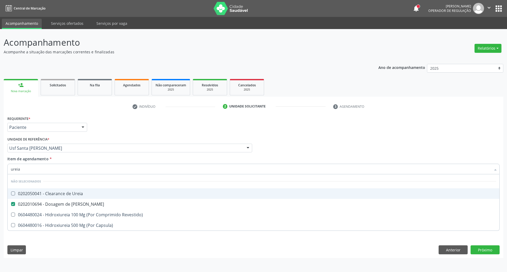
drag, startPoint x: 0, startPoint y: 165, endPoint x: 0, endPoint y: 148, distance: 17.2
click at [0, 154] on div "Acompanhamento Acompanhe a situação das marcações correntes e finalizadas Relat…" at bounding box center [253, 150] width 507 height 243
type input "co"
checkbox Ureia "true"
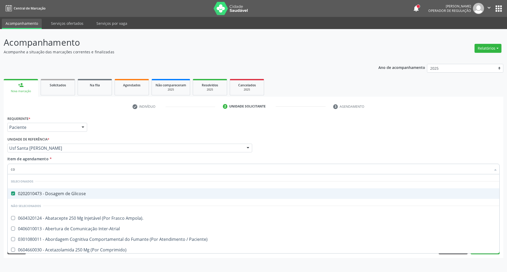
type input "col"
checkbox Glicose "false"
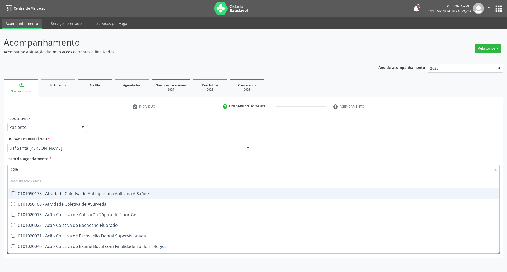
type input "coles"
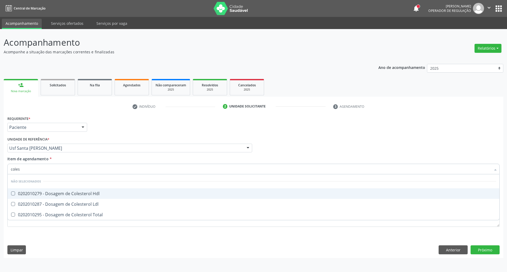
drag, startPoint x: 36, startPoint y: 193, endPoint x: 35, endPoint y: 202, distance: 9.0
click at [35, 195] on div "0202010279 - Dosagem de Colesterol Hdl" at bounding box center [253, 194] width 485 height 4
checkbox Hdl "true"
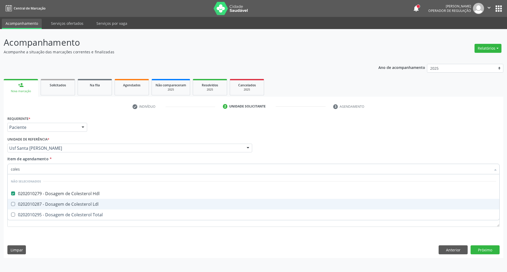
click at [34, 203] on div "0202010287 - Dosagem de Colesterol Ldl" at bounding box center [253, 204] width 485 height 4
checkbox Ldl "true"
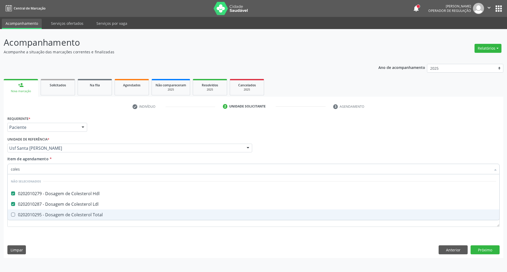
click at [34, 213] on div "0202010295 - Dosagem de Colesterol Total" at bounding box center [253, 215] width 485 height 4
checkbox Total "true"
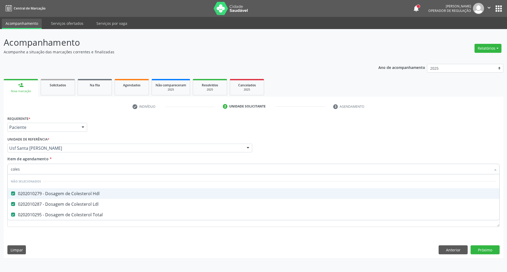
drag, startPoint x: 29, startPoint y: 169, endPoint x: 0, endPoint y: 171, distance: 28.6
click at [0, 171] on div "Acompanhamento Acompanhe a situação das marcações correntes e finalizadas Relat…" at bounding box center [253, 150] width 507 height 243
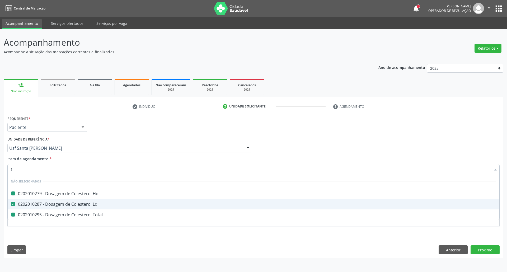
type input "tg"
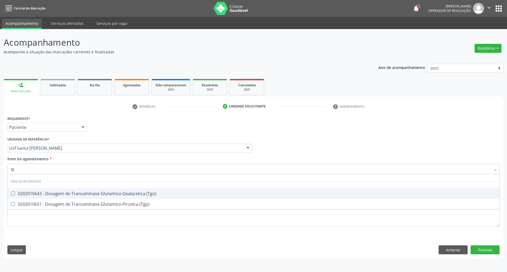
click at [15, 192] on div "0202010643 - Dosagem de Transaminase Glutamico-Oxalacetica (Tgo)" at bounding box center [253, 194] width 485 height 4
checkbox \(Tgo\) "true"
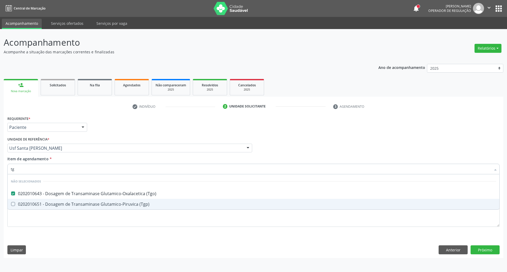
drag, startPoint x: 17, startPoint y: 202, endPoint x: 17, endPoint y: 191, distance: 11.1
click at [16, 203] on div "0202010651 - Dosagem de Transaminase Glutamico-Piruvica (Tgp)" at bounding box center [253, 204] width 485 height 4
checkbox \(Tgp\) "true"
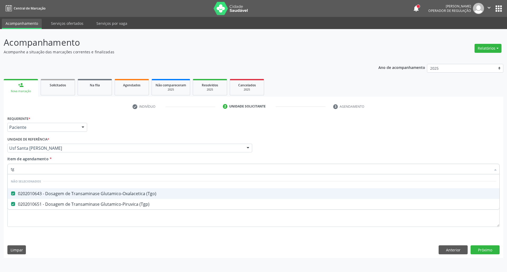
drag, startPoint x: 27, startPoint y: 168, endPoint x: 0, endPoint y: 176, distance: 28.7
click at [0, 176] on div "Acompanhamento Acompanhe a situação das marcações correntes e finalizadas Relat…" at bounding box center [253, 150] width 507 height 243
type input "tr"
checkbox \(Tgo\) "false"
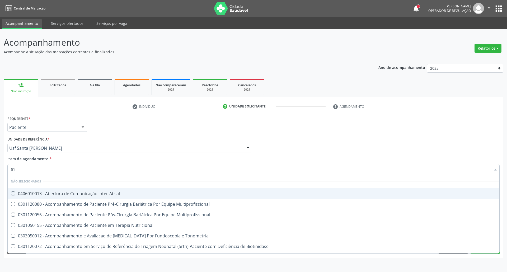
type input "trig"
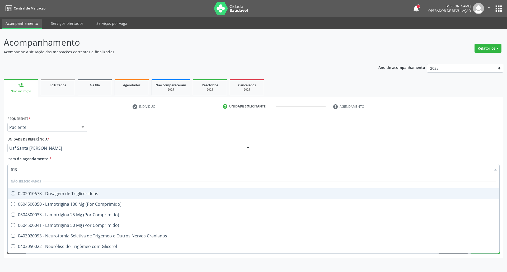
click at [18, 192] on div "0202010678 - Dosagem de Triglicerideos" at bounding box center [253, 194] width 485 height 4
checkbox Triglicerideos "true"
click at [0, 171] on div "Acompanhamento Acompanhe a situação das marcações correntes e finalizadas Relat…" at bounding box center [253, 150] width 507 height 243
type input "he"
checkbox Triglicerideos "false"
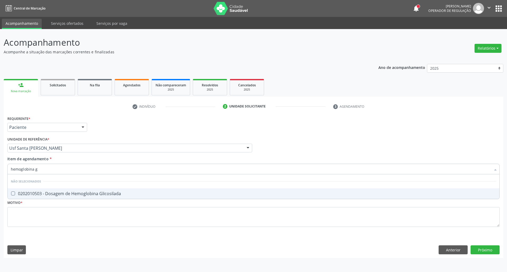
type input "hemoglobina g"
click at [16, 193] on div "0202010503 - Dosagem de Hemoglobina Glicosilada" at bounding box center [253, 194] width 485 height 4
checkbox Glicosilada "true"
drag, startPoint x: 40, startPoint y: 171, endPoint x: 0, endPoint y: 171, distance: 39.6
click at [0, 171] on div "Acompanhamento Acompanhe a situação das marcações correntes e finalizadas Relat…" at bounding box center [253, 150] width 507 height 243
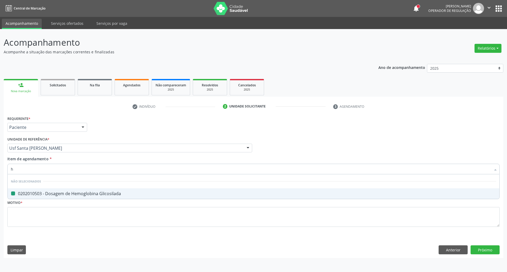
type input "he"
checkbox Glicosilada "false"
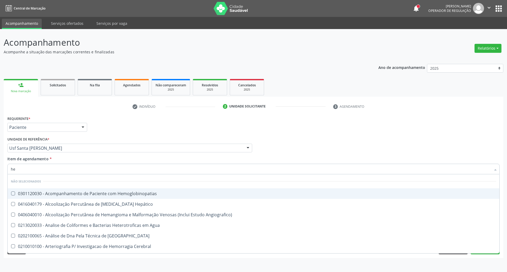
type input "hem"
checkbox \(Qualitativo\) "true"
checkbox Glicosilada "false"
type input "hemo"
checkbox Redome\) "true"
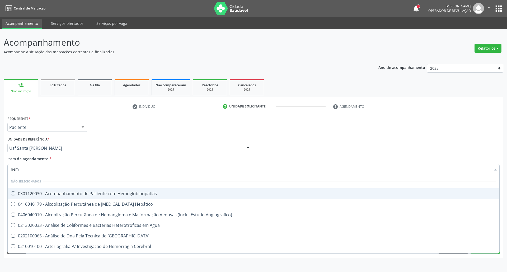
checkbox \(Qualitativo\) "false"
type input "hemog"
checkbox Tardio\) "true"
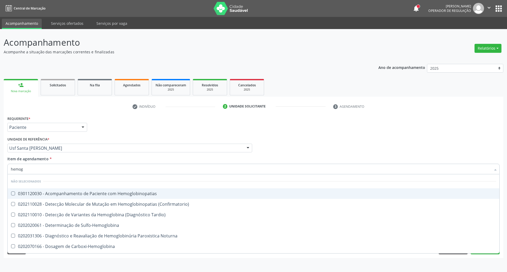
type input "hemogr"
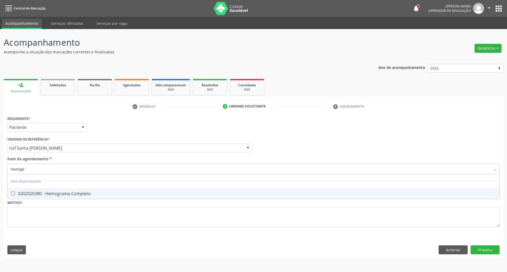
click at [14, 193] on Completo at bounding box center [13, 194] width 4 height 4
click at [11, 193] on Completo "checkbox" at bounding box center [9, 193] width 3 height 3
checkbox Completo "true"
click at [0, 177] on div "Acompanhamento Acompanhe a situação das marcações correntes e finalizadas Relat…" at bounding box center [253, 150] width 507 height 243
type input "ur"
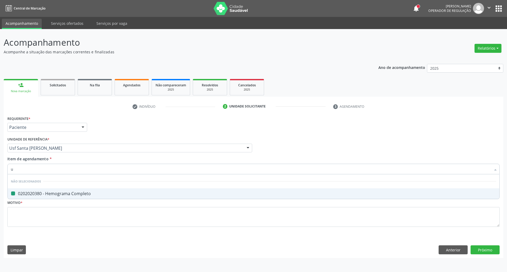
checkbox Completo "false"
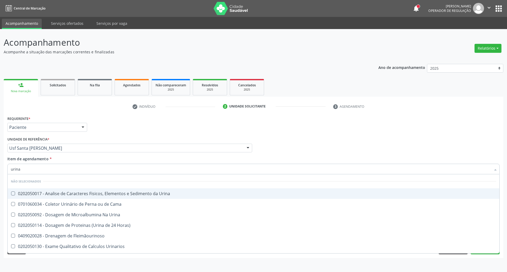
type input "urina"
click at [17, 192] on div "0202050017 - Analise de Caracteres Fisicos, Elementos e Sedimento da Urina" at bounding box center [253, 194] width 485 height 4
checkbox Urina "true"
drag, startPoint x: 0, startPoint y: 169, endPoint x: 0, endPoint y: 165, distance: 4.2
click at [0, 166] on div "Acompanhamento Acompanhe a situação das marcações correntes e finalizadas Relat…" at bounding box center [253, 150] width 507 height 243
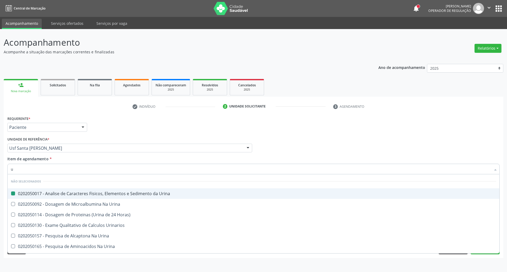
type input "ur"
checkbox Urina "false"
checkbox Urina "true"
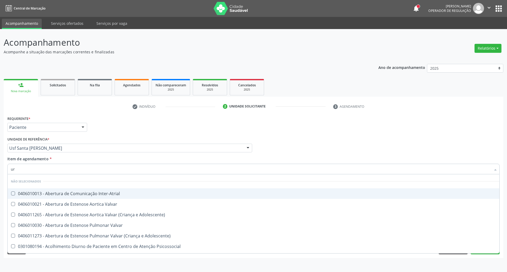
type input "u"
checkbox Urina "false"
checkbox Uretroscopia "true"
checkbox Ureia "false"
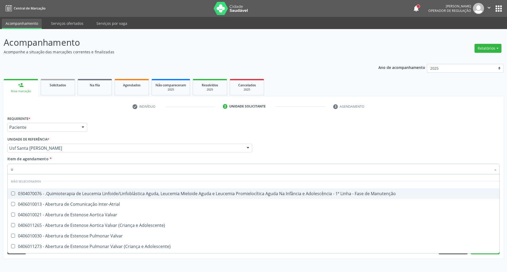
type input "ur"
checkbox Diálise "true"
checkbox Urina "false"
checkbox Nível "true"
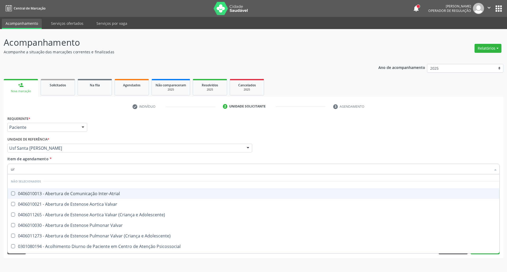
type input "uri"
checkbox Inter-Atrial "true"
checkbox Urina "false"
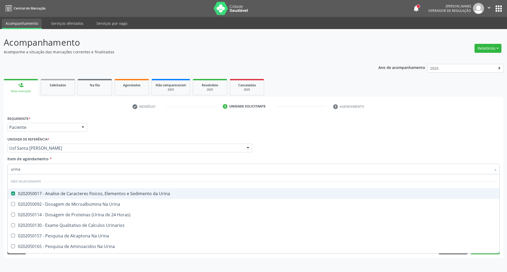
drag, startPoint x: 31, startPoint y: 169, endPoint x: 0, endPoint y: 169, distance: 30.9
click at [0, 169] on div "Acompanhamento Acompanhe a situação das marcações correntes e finalizadas Relat…" at bounding box center [253, 150] width 507 height 243
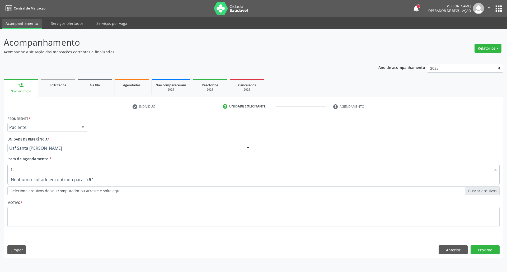
type input "t4"
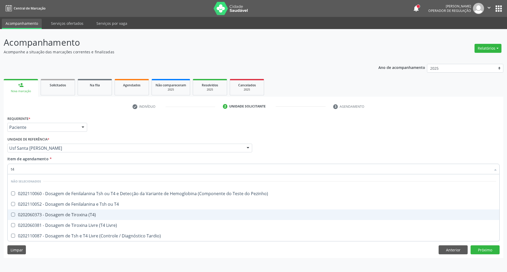
click at [24, 213] on div "0202060373 - Dosagem de Tiroxina (T4)" at bounding box center [253, 215] width 485 height 4
checkbox \(T4\) "true"
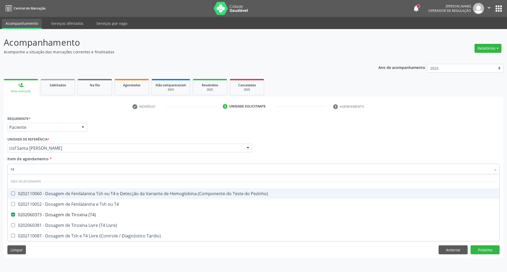
type input "t"
checkbox Pezinho\) "true"
checkbox \(T4\) "false"
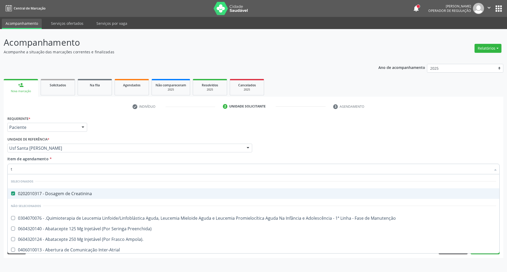
type input "ts"
checkbox Creatinina "false"
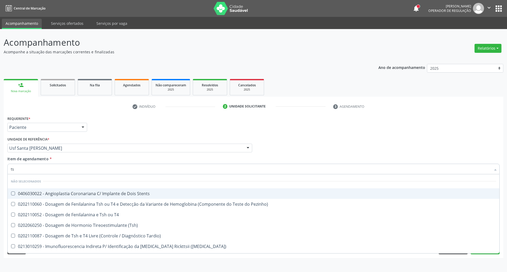
type input "tsh"
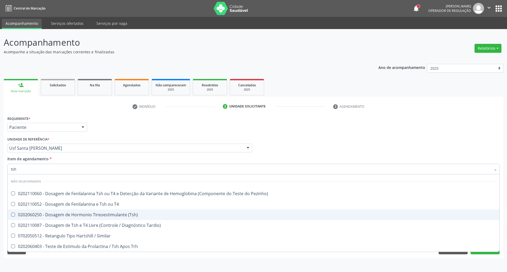
click at [35, 213] on div "0202060250 - Dosagem de Hormonio Tireoestimulante (Tsh)" at bounding box center [253, 215] width 485 height 4
checkbox \(Tsh\) "true"
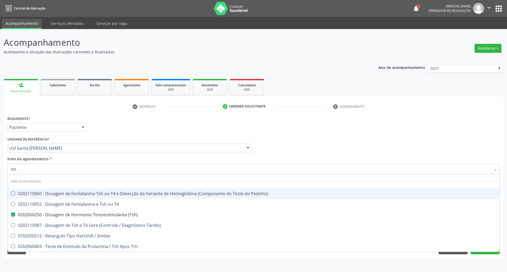
drag, startPoint x: 273, startPoint y: 132, endPoint x: 249, endPoint y: 174, distance: 48.1
click at [273, 133] on div "Requerente * Paciente Profissional de Saúde Paciente Nenhum resultado encontrad…" at bounding box center [253, 125] width 495 height 21
checkbox Pezinho\) "true"
checkbox Tardio\) "true"
checkbox Similar "true"
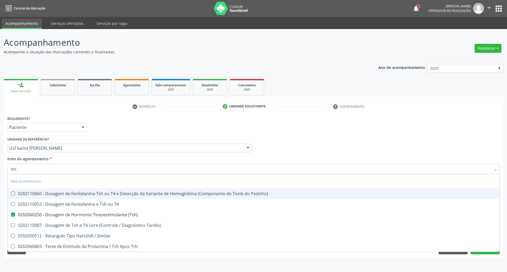
checkbox Trh "true"
checkbox T4 "true"
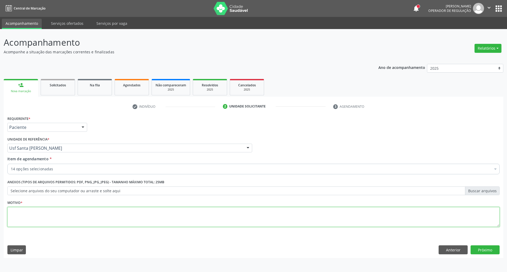
click at [123, 219] on textarea at bounding box center [253, 217] width 492 height 20
type textarea "."
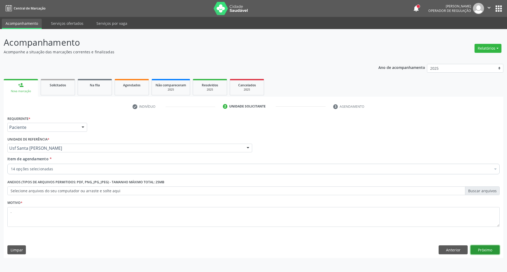
click at [494, 254] on button "Próximo" at bounding box center [485, 249] width 29 height 9
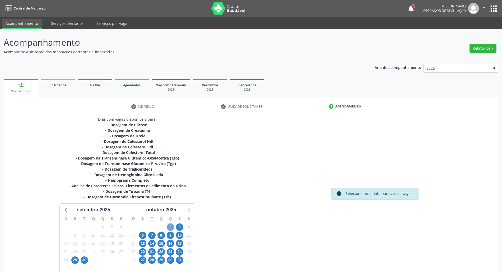
click at [171, 228] on span "2" at bounding box center [170, 226] width 7 height 7
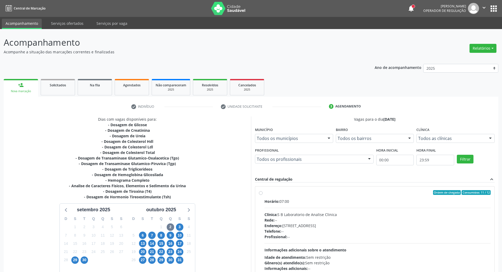
drag, startPoint x: 351, startPoint y: 221, endPoint x: 353, endPoint y: 215, distance: 6.3
click at [351, 220] on div "Rede: --" at bounding box center [377, 220] width 226 height 6
click at [263, 195] on input "Ordem de chegada Consumidos: 11 / 12 Horário: 07:00 Clínica: S B Laboratorio de…" at bounding box center [261, 192] width 4 height 5
radio input "true"
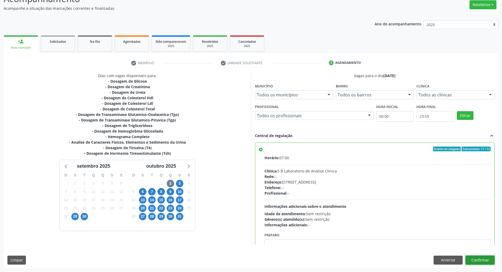
click at [477, 260] on button "Confirmar" at bounding box center [479, 260] width 29 height 9
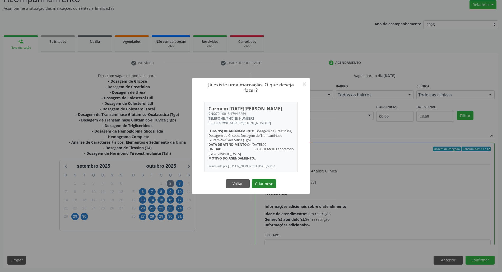
click at [271, 183] on button "Criar novo" at bounding box center [264, 183] width 24 height 9
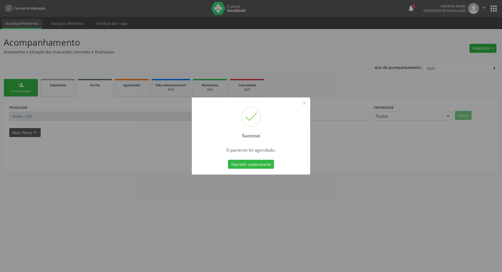
scroll to position [0, 0]
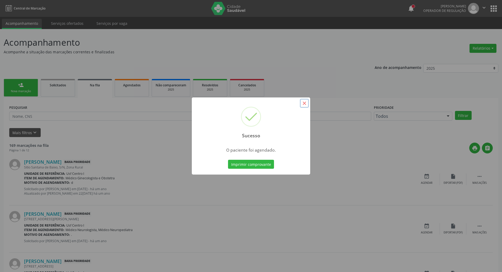
click at [305, 105] on button "×" at bounding box center [304, 103] width 9 height 9
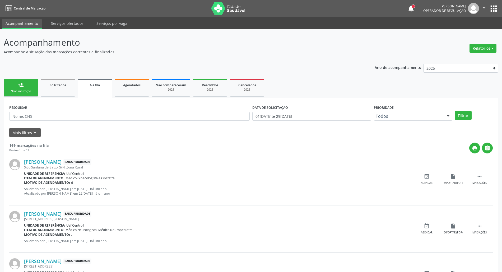
drag, startPoint x: 18, startPoint y: 88, endPoint x: 68, endPoint y: 60, distance: 56.8
click at [18, 89] on link "person_add Nova marcação" at bounding box center [21, 88] width 34 height 18
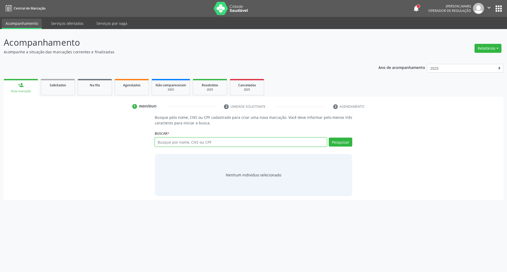
click at [183, 146] on input "text" at bounding box center [241, 142] width 172 height 9
type input "00967772494"
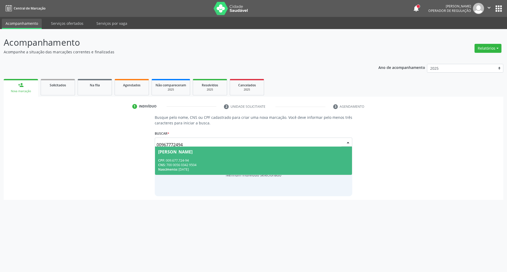
click at [183, 152] on div "[PERSON_NAME]" at bounding box center [175, 152] width 34 height 4
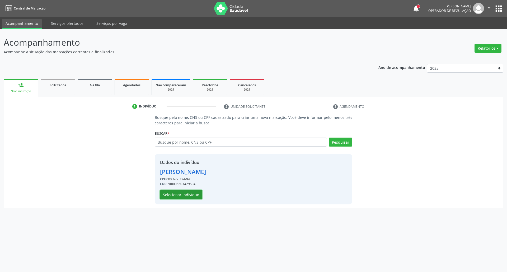
click at [187, 194] on button "Selecionar indivíduo" at bounding box center [181, 194] width 42 height 9
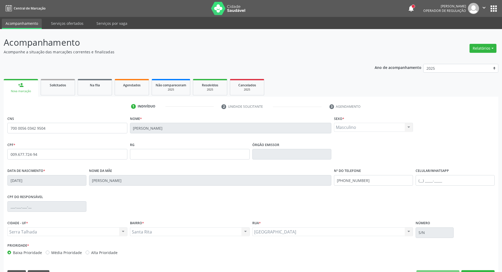
scroll to position [14, 0]
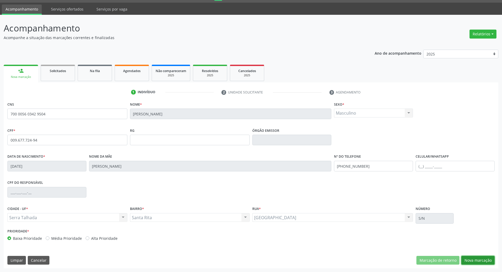
click at [472, 256] on button "Nova marcação" at bounding box center [477, 260] width 33 height 9
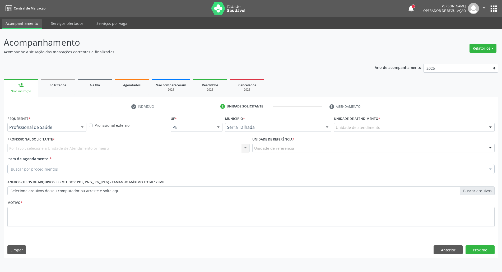
scroll to position [0, 0]
drag, startPoint x: 75, startPoint y: 126, endPoint x: 67, endPoint y: 138, distance: 14.4
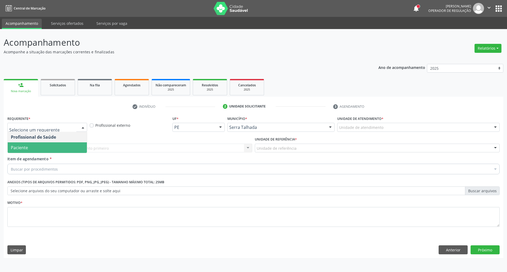
click at [53, 146] on span "Paciente" at bounding box center [47, 147] width 79 height 11
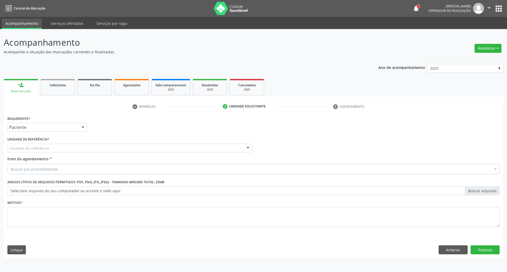
click at [53, 146] on div "Unidade de referência" at bounding box center [129, 148] width 245 height 9
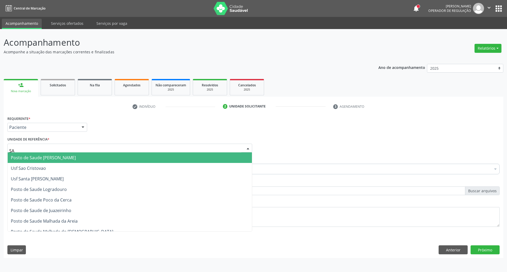
type input "SAN"
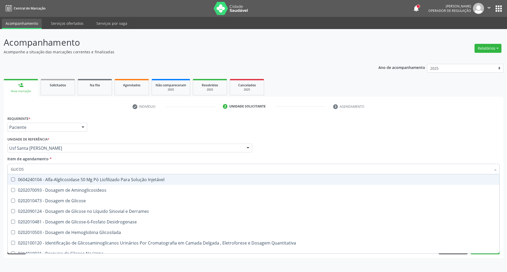
type input "GLICOSE"
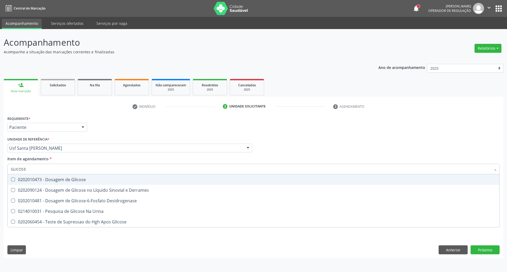
click at [34, 178] on div "0202010473 - Dosagem de Glicose" at bounding box center [253, 180] width 485 height 4
checkbox Glicose "true"
click at [0, 166] on div "Acompanhamento Acompanhe a situação das marcações correntes e finalizadas Relat…" at bounding box center [253, 150] width 507 height 243
type input "AC"
checkbox Glicose "false"
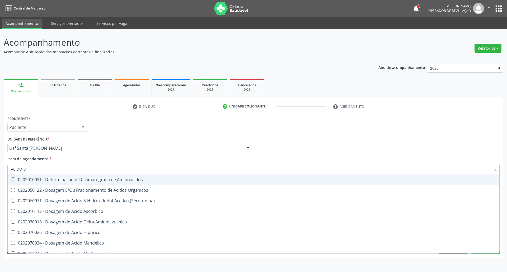
type input "ACIDO U"
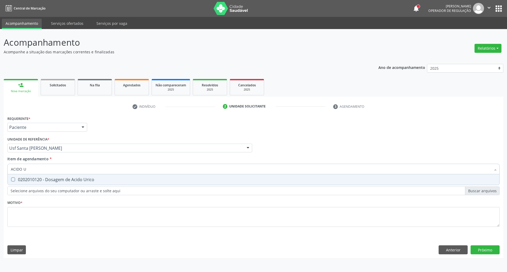
drag, startPoint x: 13, startPoint y: 179, endPoint x: 18, endPoint y: 177, distance: 5.8
click at [13, 179] on Urico at bounding box center [13, 180] width 4 height 4
click at [11, 179] on Urico "checkbox" at bounding box center [9, 179] width 3 height 3
checkbox Urico "true"
click at [0, 165] on div "Acompanhamento Acompanhe a situação das marcações correntes e finalizadas Relat…" at bounding box center [253, 150] width 507 height 243
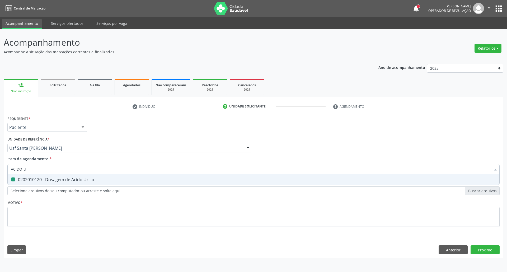
type input "C"
checkbox Urico "false"
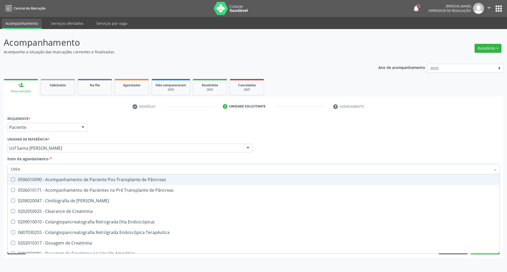
type input "CREAT"
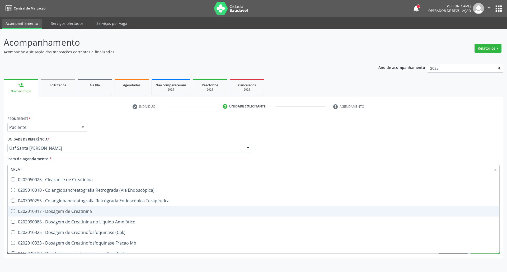
click at [50, 211] on div "0202010317 - Dosagem de Creatinina" at bounding box center [253, 211] width 485 height 4
checkbox Creatinina "true"
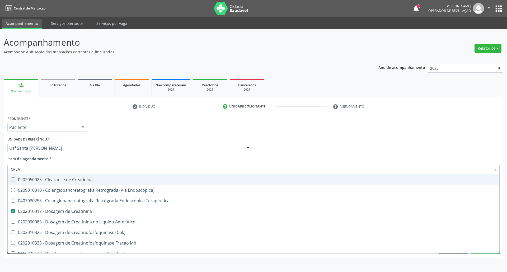
drag, startPoint x: 37, startPoint y: 166, endPoint x: 0, endPoint y: 160, distance: 37.5
click at [0, 164] on div "Acompanhamento Acompanhe a situação das marcações correntes e finalizadas Relat…" at bounding box center [253, 150] width 507 height 243
type input "UR"
checkbox Creatinina "false"
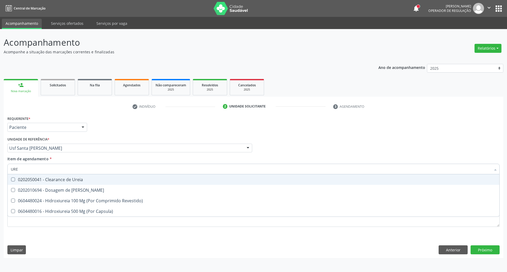
type input "UREI"
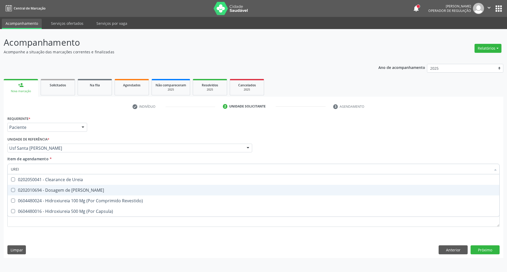
drag, startPoint x: 13, startPoint y: 189, endPoint x: 37, endPoint y: 167, distance: 32.4
click at [13, 188] on Ureia at bounding box center [13, 190] width 4 height 4
click at [11, 188] on Ureia "checkbox" at bounding box center [9, 189] width 3 height 3
checkbox Ureia "true"
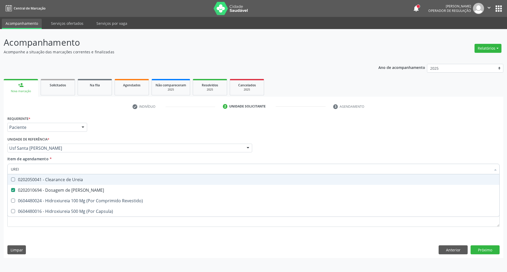
click at [0, 167] on div "Acompanhamento Acompanhe a situação das marcações correntes e finalizadas Relat…" at bounding box center [253, 150] width 507 height 243
type input "C"
checkbox Ureia "false"
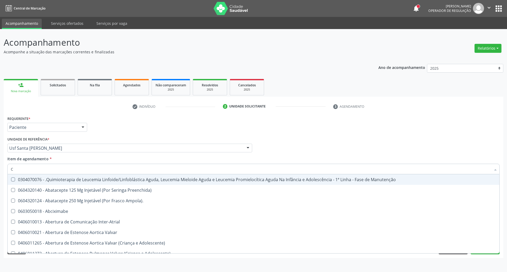
type input "CO"
checkbox Coclear "true"
checkbox Tempo "true"
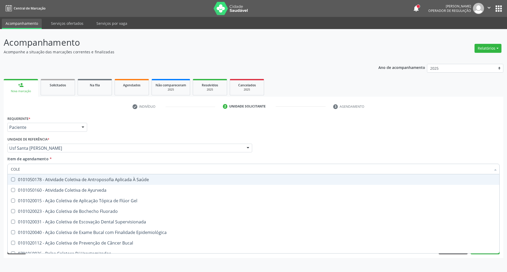
type input "COLES"
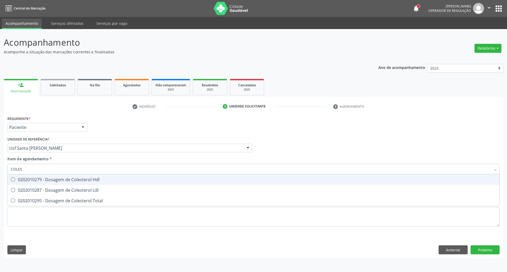
click at [15, 181] on Hdl at bounding box center [13, 180] width 4 height 4
click at [11, 181] on Hdl "checkbox" at bounding box center [9, 179] width 3 height 3
checkbox Hdl "true"
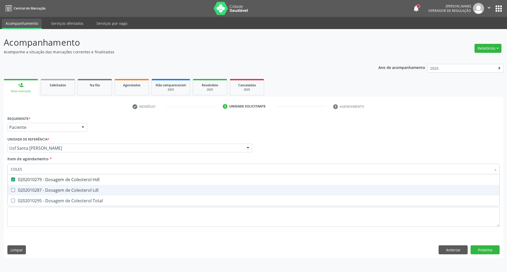
click at [16, 188] on span "0202010287 - Dosagem de Colesterol Ldl" at bounding box center [254, 190] width 492 height 11
checkbox Ldl "true"
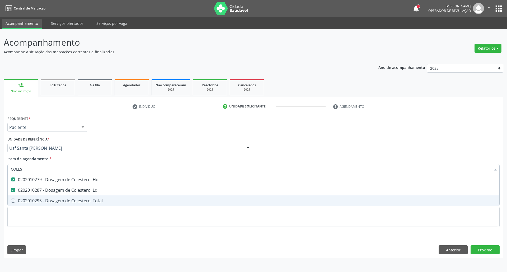
drag, startPoint x: 19, startPoint y: 197, endPoint x: 26, endPoint y: 184, distance: 14.5
click at [20, 197] on span "0202010295 - Dosagem de Colesterol Total" at bounding box center [254, 200] width 492 height 11
checkbox Total "true"
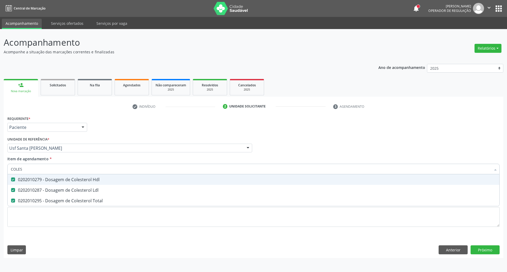
drag, startPoint x: 26, startPoint y: 169, endPoint x: 0, endPoint y: 161, distance: 26.7
click at [0, 167] on div "Acompanhamento Acompanhe a situação das marcações correntes e finalizadas Relat…" at bounding box center [253, 150] width 507 height 243
type input "TR"
checkbox Hdl "false"
checkbox Ldl "false"
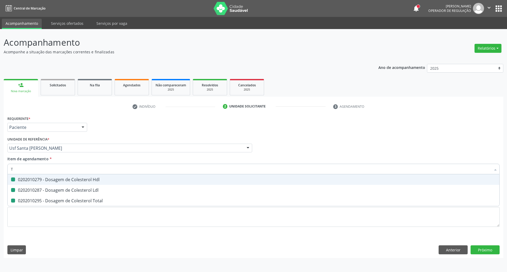
checkbox Total "false"
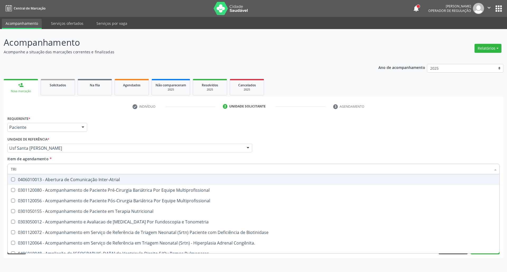
type input "TRIG"
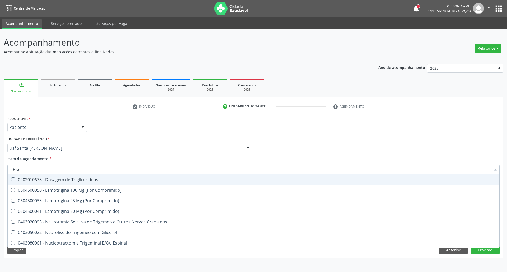
click at [87, 175] on span "0202010678 - Dosagem de Triglicerideos" at bounding box center [254, 179] width 492 height 11
checkbox Triglicerideos "true"
drag, startPoint x: 19, startPoint y: 171, endPoint x: 0, endPoint y: 152, distance: 26.5
click at [0, 158] on div "Acompanhamento Acompanhe a situação das marcações correntes e finalizadas Relat…" at bounding box center [253, 150] width 507 height 243
type input "HE"
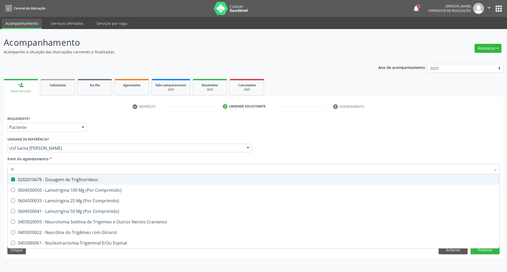
checkbox Triglicerideos "false"
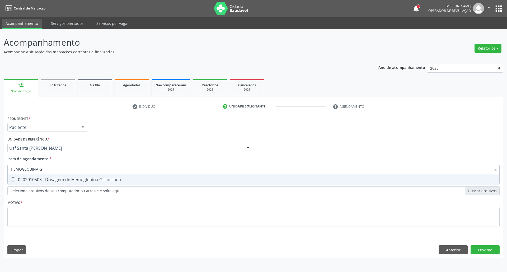
type input "HEMOGLOBINA G"
click at [58, 180] on div "0202010503 - Dosagem de Hemoglobina Glicosilada" at bounding box center [253, 180] width 485 height 4
checkbox Glicosilada "true"
click at [0, 148] on div "Acompanhamento Acompanhe a situação das marcações correntes e finalizadas Relat…" at bounding box center [253, 150] width 507 height 243
type input "P"
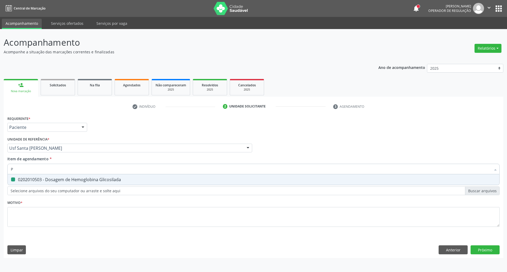
checkbox Glicosilada "false"
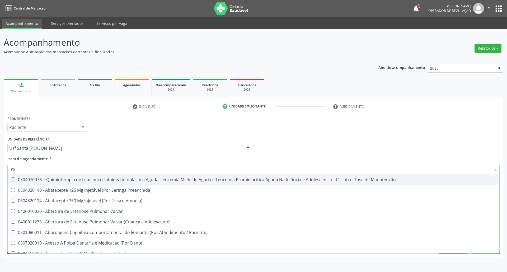
type input "PSA"
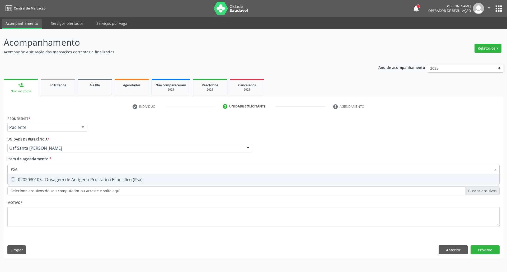
click at [101, 180] on div "0202030105 - Dosagem de Antigeno Prostatico Especifico (Psa)" at bounding box center [253, 180] width 485 height 4
checkbox \(Psa\) "true"
click at [0, 169] on div "Acompanhamento Acompanhe a situação das marcações correntes e finalizadas Relat…" at bounding box center [253, 150] width 507 height 243
type input "HE"
checkbox \(Psa\) "false"
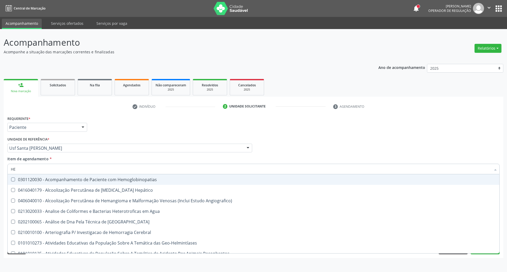
type input "HEM"
checkbox \(Qualitativo\) "true"
checkbox Glicosilada "false"
type input "HEMO"
checkbox Hemacias "true"
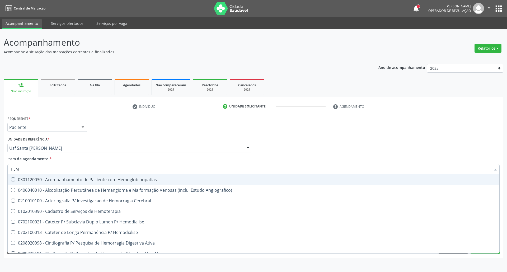
checkbox Glicosilada "false"
type input "HEMOG"
checkbox Tardio\) "true"
type input "HEMOGRA"
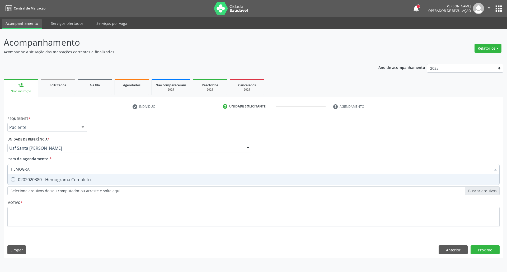
click at [31, 175] on span "0202020380 - Hemograma Completo" at bounding box center [254, 179] width 492 height 11
checkbox Completo "true"
drag, startPoint x: 35, startPoint y: 169, endPoint x: 0, endPoint y: 169, distance: 35.4
click at [0, 169] on div "Acompanhamento Acompanhe a situação das marcações correntes e finalizadas Relat…" at bounding box center [253, 150] width 507 height 243
type input "URI"
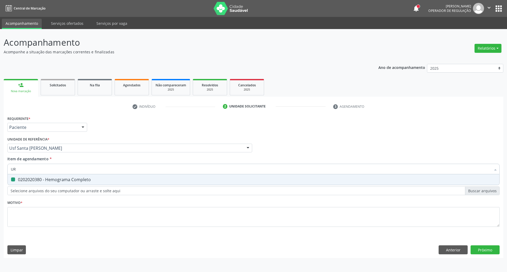
checkbox Completo "false"
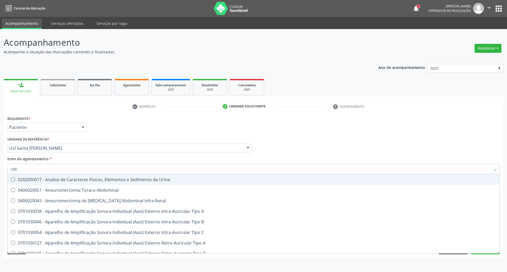
type input "URIN"
checkbox Urico "false"
type input "URINA"
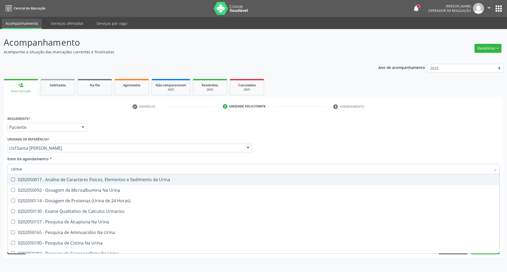
click at [17, 181] on div "0202050017 - Analise de Caracteres Fisicos, Elementos e Sedimento da Urina" at bounding box center [253, 180] width 485 height 4
checkbox Urina "true"
drag, startPoint x: 20, startPoint y: 171, endPoint x: 0, endPoint y: 165, distance: 20.9
click at [0, 168] on div "Acompanhamento Acompanhe a situação das marcações correntes e finalizadas Relat…" at bounding box center [253, 150] width 507 height 243
click at [332, 148] on div "Profissional Solicitante Por favor, selecione a Unidade de Atendimento primeiro…" at bounding box center [253, 146] width 495 height 21
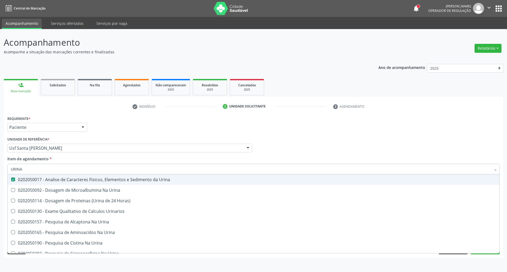
checkbox Urina "true"
checkbox Horas\) "true"
checkbox Urinarios "true"
checkbox Urina "true"
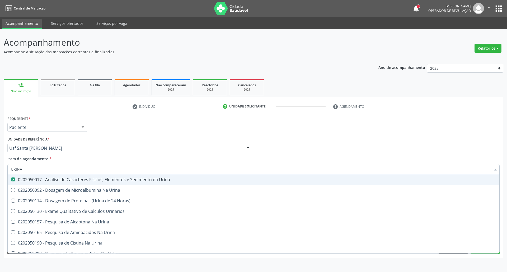
checkbox Urina "true"
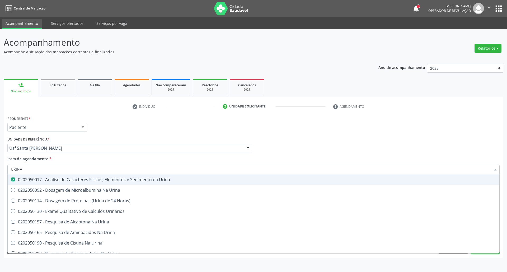
checkbox Urina "true"
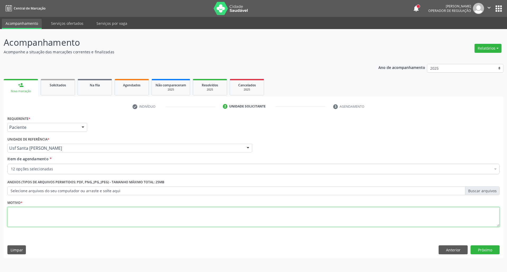
click at [277, 217] on textarea at bounding box center [253, 217] width 492 height 20
type textarea "."
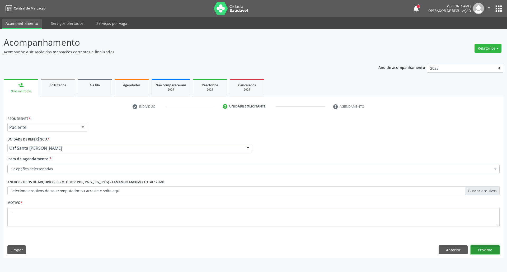
click at [482, 246] on button "Próximo" at bounding box center [485, 249] width 29 height 9
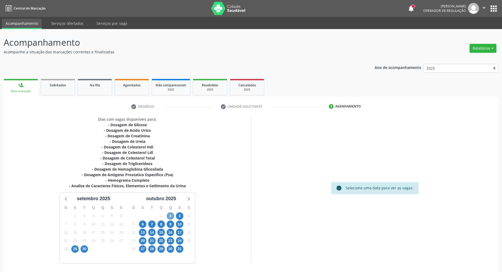
click at [169, 218] on span "2" at bounding box center [170, 215] width 7 height 7
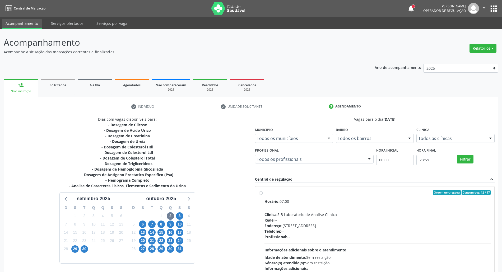
click at [335, 203] on div "Horário: 07:00" at bounding box center [377, 202] width 226 height 6
click at [263, 195] on input "Ordem de chegada Consumidos: 12 / 17 Horário: 07:00 Clínica: S B Laboratorio de…" at bounding box center [261, 192] width 4 height 5
radio input "true"
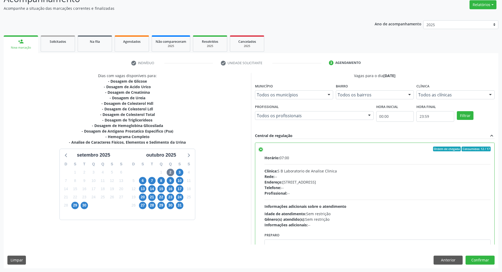
scroll to position [27, 0]
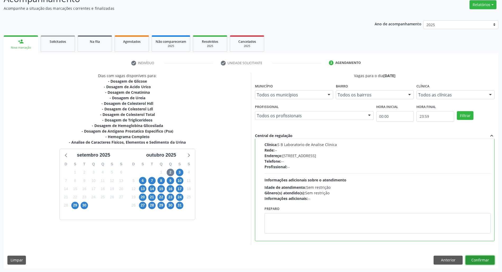
click at [476, 260] on button "Confirmar" at bounding box center [479, 260] width 29 height 9
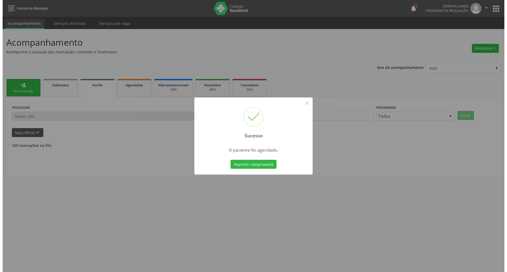
scroll to position [0, 0]
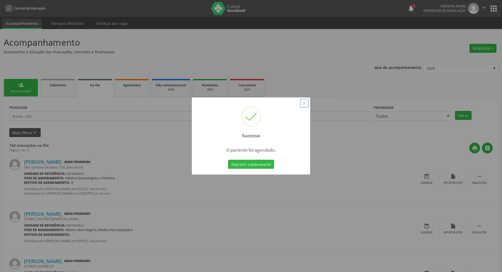
drag, startPoint x: 305, startPoint y: 104, endPoint x: 291, endPoint y: 102, distance: 13.8
click at [303, 104] on button "×" at bounding box center [304, 103] width 9 height 9
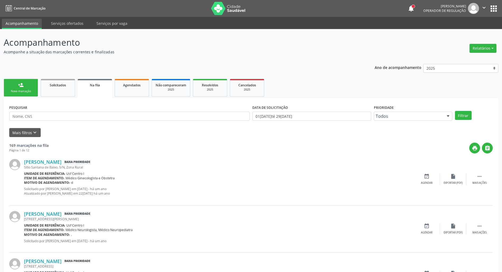
click at [12, 85] on link "person_add Nova marcação" at bounding box center [21, 88] width 34 height 18
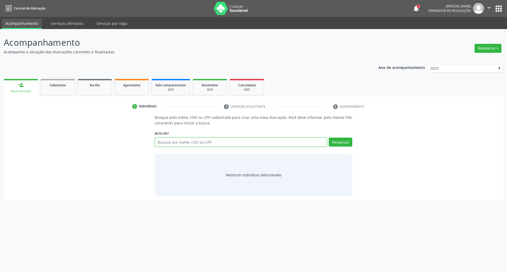
click at [266, 145] on input "text" at bounding box center [241, 142] width 172 height 9
type input "ANALIA"
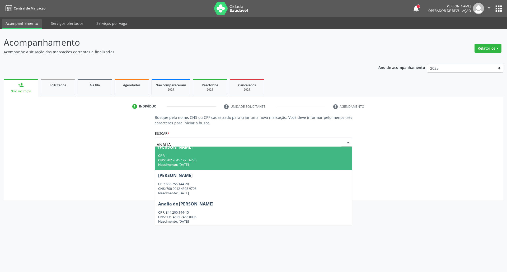
scroll to position [347, 0]
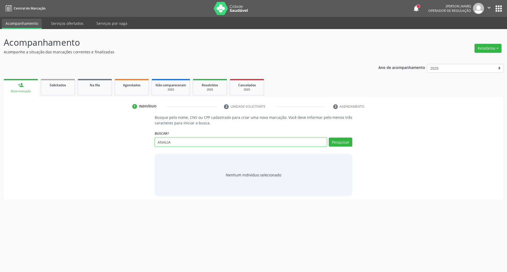
drag, startPoint x: 194, startPoint y: 144, endPoint x: 60, endPoint y: 144, distance: 134.2
click at [60, 144] on div "Busque pelo nome, CNS ou CPF cadastrado para criar uma nova marcação. Você deve…" at bounding box center [253, 155] width 492 height 81
paste input "700003326138908"
type input "700003326138908"
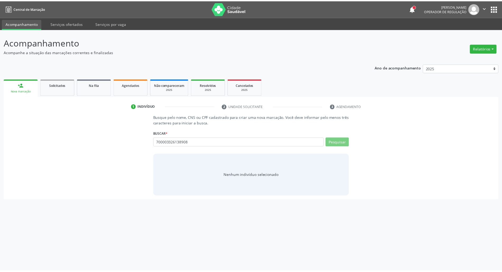
scroll to position [0, 0]
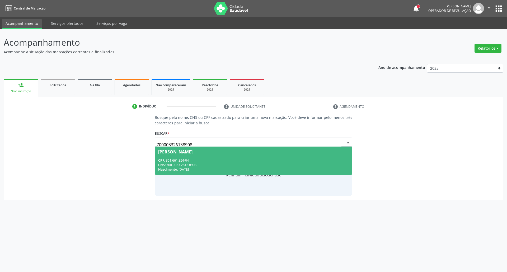
click at [175, 166] on div "CNS: 700 0033 2613 8908" at bounding box center [253, 165] width 191 height 4
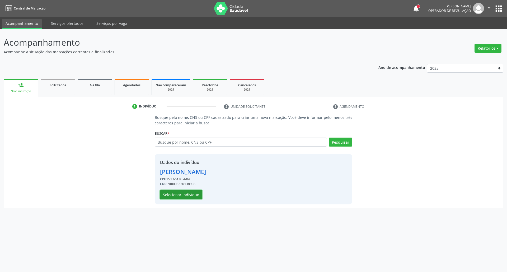
click at [172, 192] on button "Selecionar indivíduo" at bounding box center [181, 194] width 42 height 9
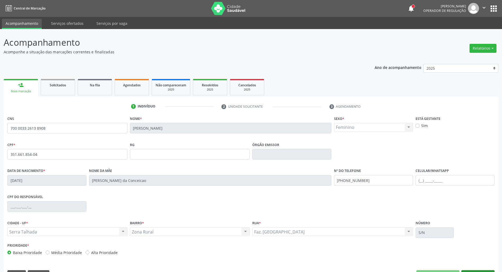
scroll to position [14, 0]
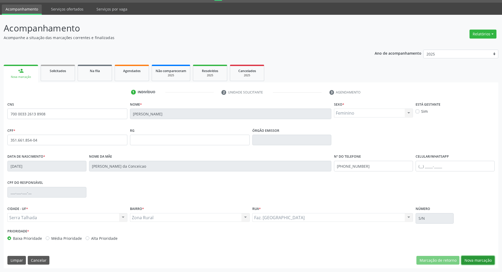
click at [488, 264] on button "Nova marcação" at bounding box center [477, 260] width 33 height 9
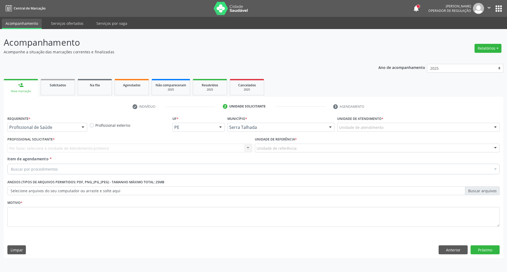
drag, startPoint x: 84, startPoint y: 128, endPoint x: 75, endPoint y: 138, distance: 12.9
click at [81, 129] on div at bounding box center [83, 127] width 8 height 9
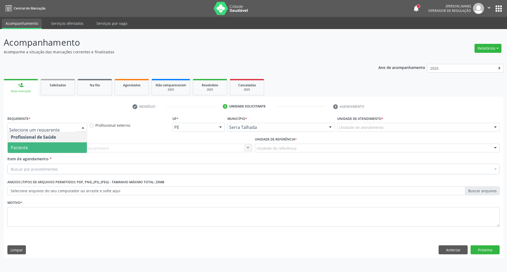
click at [76, 143] on span "Paciente" at bounding box center [47, 147] width 79 height 11
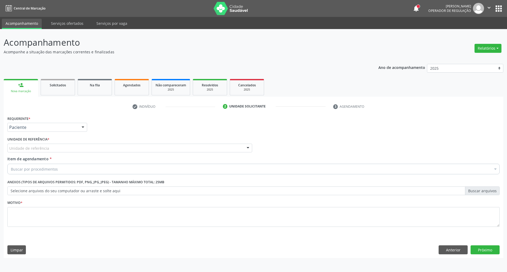
click at [76, 143] on div "Unidade de referência * Unidade de referência Usf do Mutirao Usf Cohab Usf [GEO…" at bounding box center [129, 144] width 245 height 17
click at [77, 146] on div "Unidade de referência" at bounding box center [129, 148] width 245 height 9
type input "v"
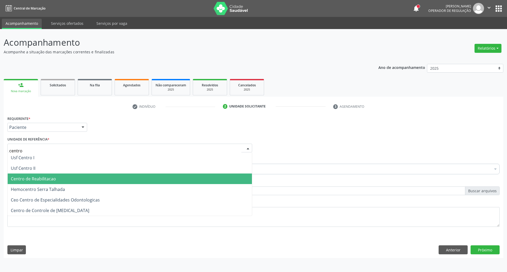
drag, startPoint x: 41, startPoint y: 183, endPoint x: 38, endPoint y: 173, distance: 11.0
click at [41, 182] on span "Centro de Reabilitacao" at bounding box center [130, 179] width 244 height 11
type input "centro"
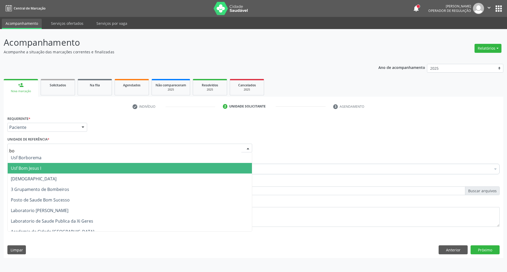
type input "bom"
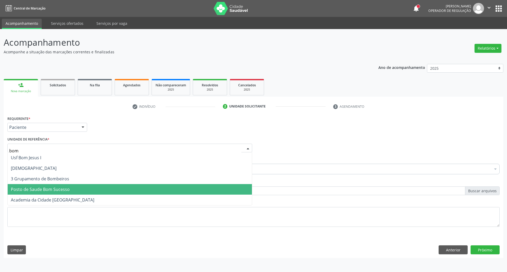
drag, startPoint x: 55, startPoint y: 189, endPoint x: 49, endPoint y: 166, distance: 24.3
click at [55, 189] on span "Posto de Saude Bom Sucesso" at bounding box center [40, 189] width 59 height 6
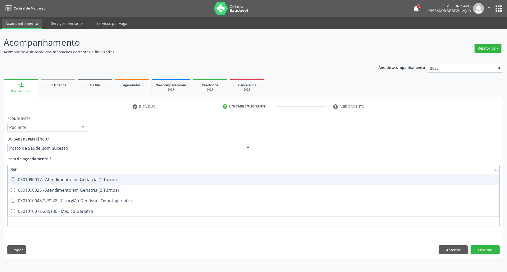
type input "geria"
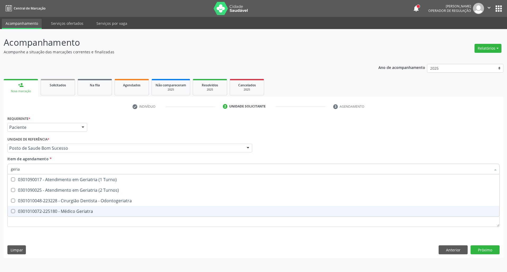
drag, startPoint x: 38, startPoint y: 211, endPoint x: 3, endPoint y: 220, distance: 35.9
click at [38, 211] on div "0301010072-225180 - Médico Geriatra" at bounding box center [253, 211] width 485 height 4
checkbox Geriatra "true"
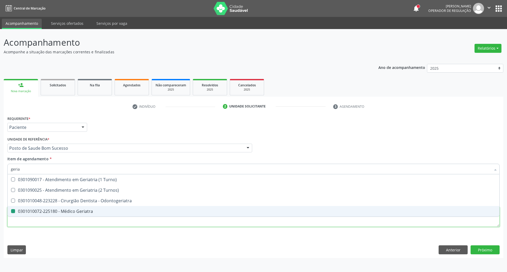
click at [17, 222] on div "Requerente * Paciente Profissional de Saúde Paciente Nenhum resultado encontrad…" at bounding box center [253, 175] width 492 height 120
checkbox Turnos\) "true"
checkbox Geriatra "false"
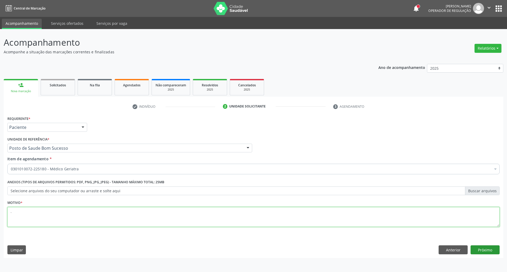
type textarea "."
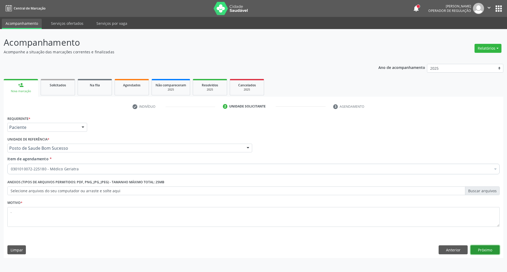
click at [482, 249] on button "Próximo" at bounding box center [485, 249] width 29 height 9
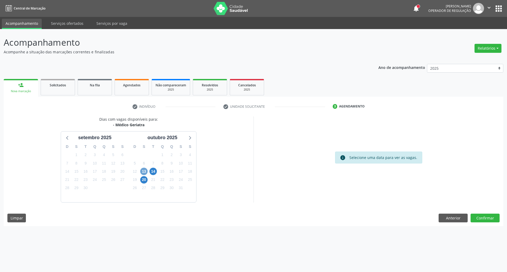
click at [145, 171] on span "13" at bounding box center [143, 171] width 7 height 7
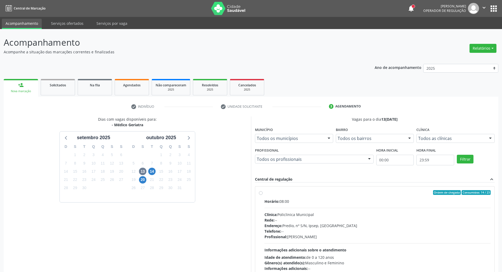
click at [335, 206] on div "Horário: 08:00 Clínica: Policlinica Municipal Rede: -- Endereço: Predio, nº S/N…" at bounding box center [377, 235] width 226 height 73
click at [263, 195] on input "Ordem de chegada Consumidos: 14 / 23 Horário: 08:00 Clínica: Policlinica Munici…" at bounding box center [261, 192] width 4 height 5
radio input "true"
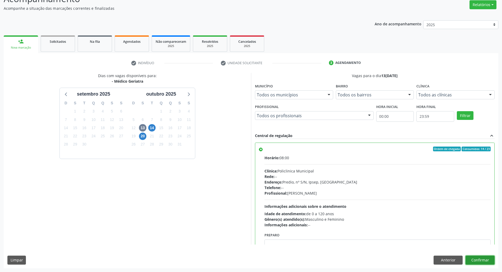
click at [489, 261] on button "Confirmar" at bounding box center [479, 260] width 29 height 9
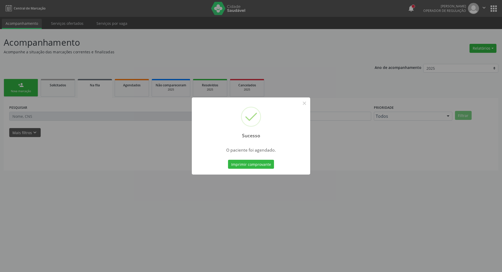
scroll to position [0, 0]
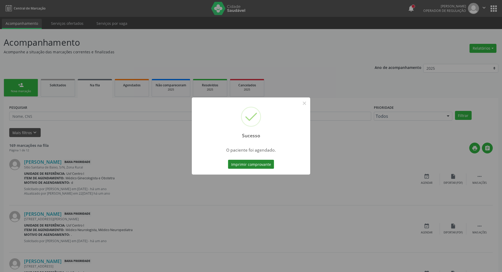
click at [261, 165] on button "Imprimir comprovante" at bounding box center [251, 164] width 46 height 9
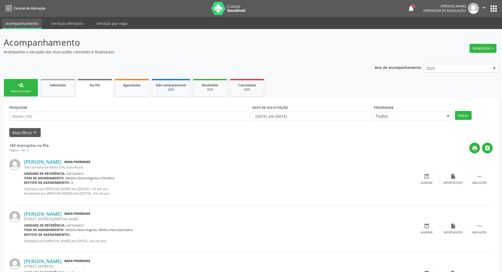
click at [16, 81] on link "person_add Nova marcação" at bounding box center [21, 88] width 34 height 18
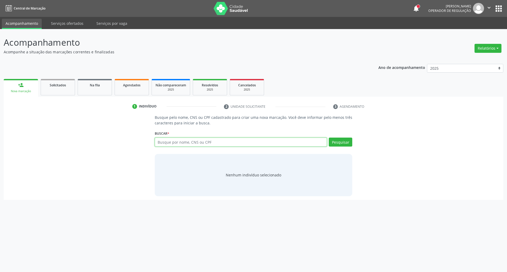
click at [174, 139] on input "text" at bounding box center [241, 142] width 172 height 9
type input "89800371245659"
drag, startPoint x: 186, startPoint y: 144, endPoint x: 30, endPoint y: 149, distance: 156.5
click at [39, 149] on div "Busque pelo nome, CNS ou CPF cadastrado para criar uma nova marcação. Você deve…" at bounding box center [253, 155] width 492 height 81
click at [340, 138] on div "89800371245659 Busque por nome, CNS ou CPF Nenhum resultado encontrado para: " …" at bounding box center [254, 144] width 198 height 13
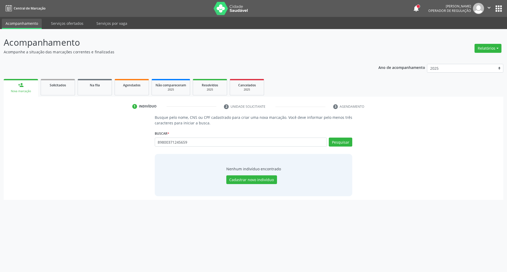
click at [444, 249] on div "Acompanhamento Acompanhe a situação das marcações correntes e finalizadas Relat…" at bounding box center [253, 150] width 507 height 243
click at [443, 249] on div "Acompanhamento Acompanhe a situação das marcações correntes e finalizadas Relat…" at bounding box center [253, 150] width 507 height 243
drag, startPoint x: 192, startPoint y: 143, endPoint x: 17, endPoint y: 142, distance: 174.6
click at [31, 143] on div "Busque pelo nome, CNS ou CPF cadastrado para criar uma nova marcação. Você deve…" at bounding box center [253, 155] width 492 height 81
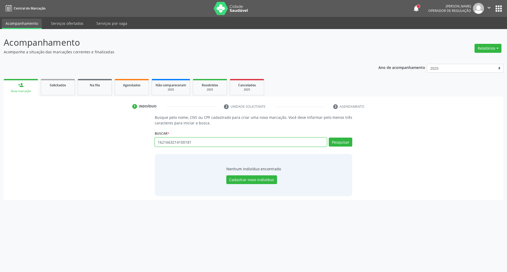
type input "1621663214100181"
drag, startPoint x: 214, startPoint y: 143, endPoint x: 0, endPoint y: 139, distance: 213.7
click at [0, 139] on div "Acompanhamento Acompanhe a situação das marcações correntes e finalizadas Relat…" at bounding box center [253, 150] width 507 height 243
type input "francisco antonio do n"
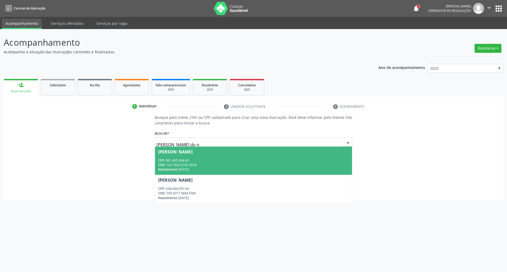
click at [226, 163] on div "CNS: 162 1663 2141 0018" at bounding box center [253, 165] width 191 height 4
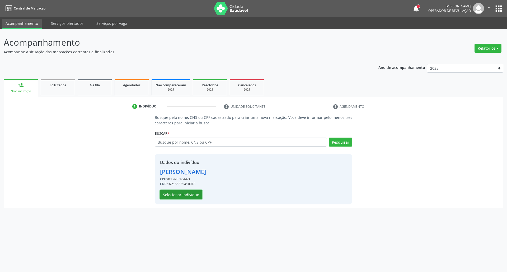
click at [196, 191] on button "Selecionar indivíduo" at bounding box center [181, 194] width 42 height 9
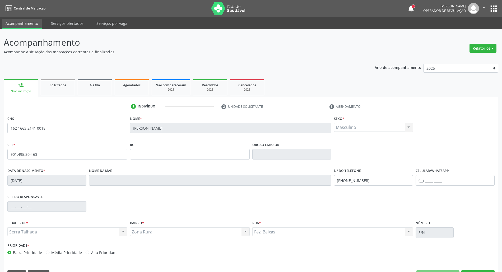
scroll to position [14, 0]
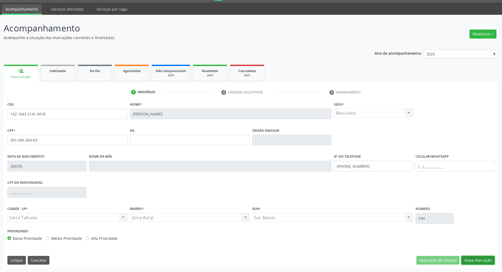
click at [482, 260] on button "Nova marcação" at bounding box center [477, 260] width 33 height 9
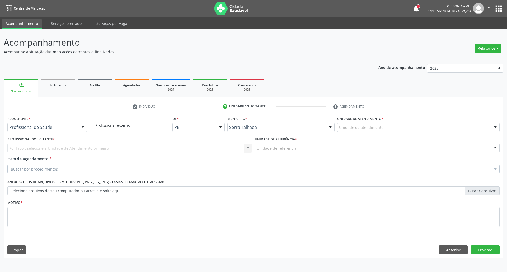
click at [55, 130] on div "Profissional de Saúde" at bounding box center [47, 127] width 80 height 9
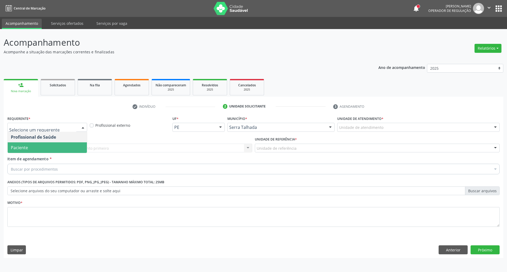
click at [53, 144] on span "Paciente" at bounding box center [47, 147] width 79 height 11
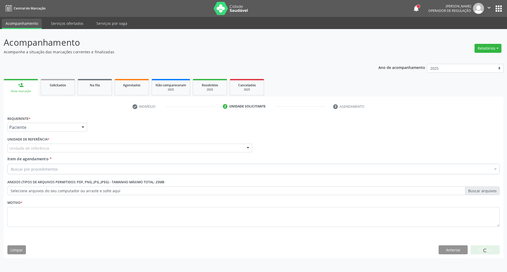
click at [52, 146] on div "Unidade de referência" at bounding box center [129, 148] width 245 height 9
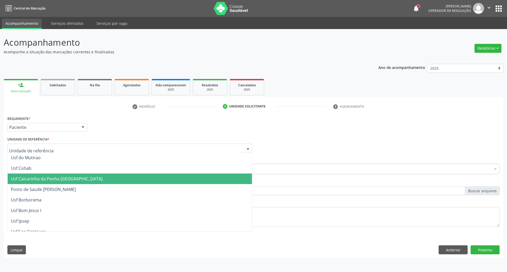
click at [450, 255] on div "Requerente * Paciente Profissional de Saúde Paciente Nenhum resultado encontrad…" at bounding box center [254, 186] width 500 height 143
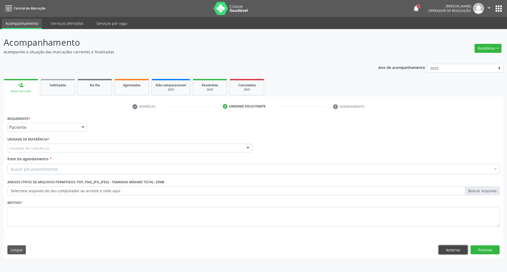
click at [451, 251] on button "Anterior" at bounding box center [453, 249] width 29 height 9
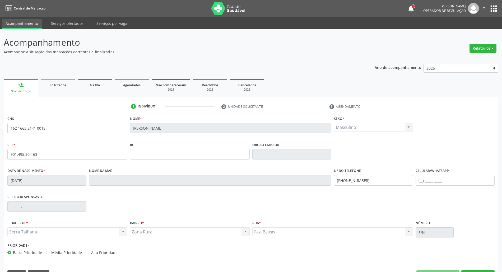
scroll to position [14, 0]
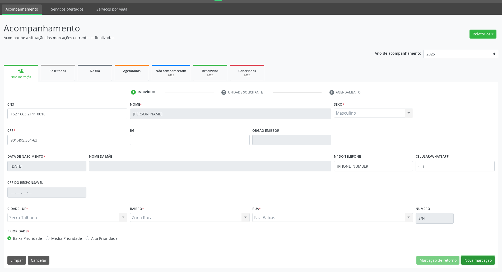
click at [491, 258] on button "Nova marcação" at bounding box center [477, 260] width 33 height 9
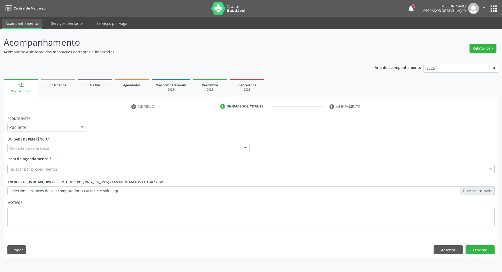
scroll to position [0, 0]
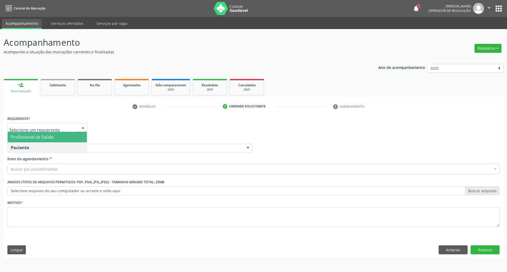
click at [42, 143] on ul "Profissional de Saúde Paciente Nenhum resultado encontrado para: " " Não há nen…" at bounding box center [47, 142] width 79 height 21
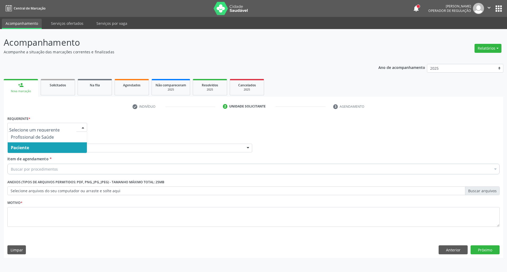
click at [42, 143] on span "Paciente" at bounding box center [47, 147] width 79 height 11
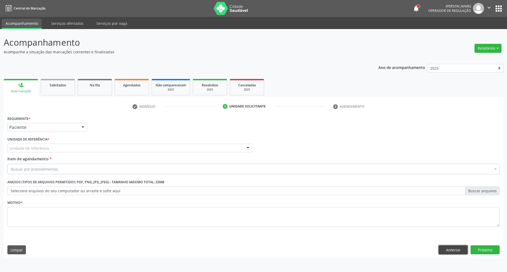
click at [456, 253] on button "Anterior" at bounding box center [453, 249] width 29 height 9
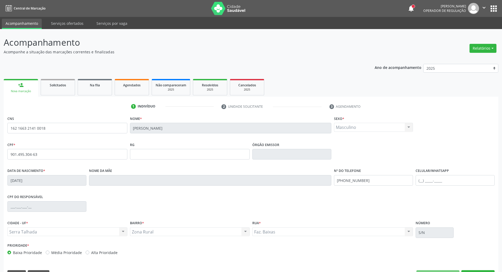
scroll to position [14, 0]
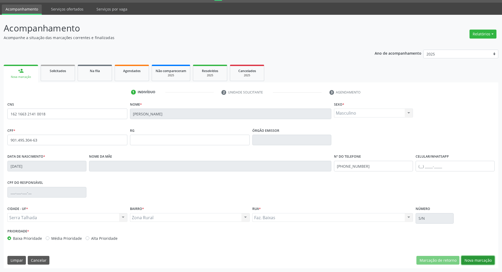
click at [483, 261] on button "Nova marcação" at bounding box center [477, 260] width 33 height 9
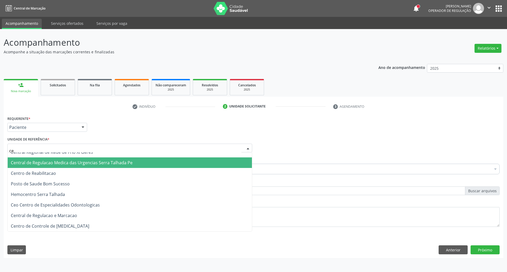
scroll to position [16, 0]
type input "centro"
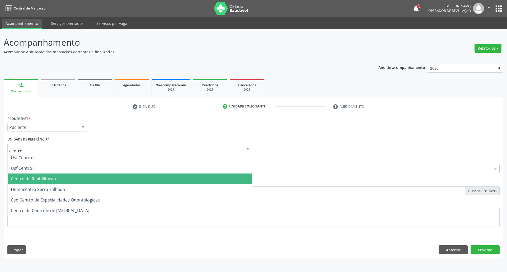
click at [51, 180] on span "Centro de Reabilitacao" at bounding box center [33, 179] width 45 height 6
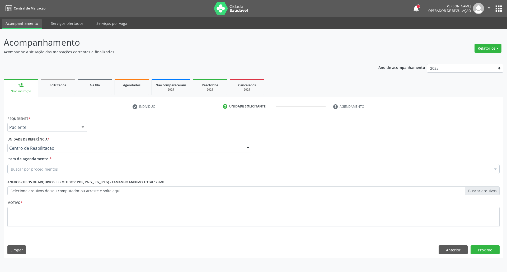
click at [311, 126] on div "Requerente * Paciente Profissional de Saúde Paciente Nenhum resultado encontrad…" at bounding box center [253, 125] width 495 height 21
click at [129, 168] on div "Buscar por procedimentos" at bounding box center [253, 169] width 492 height 11
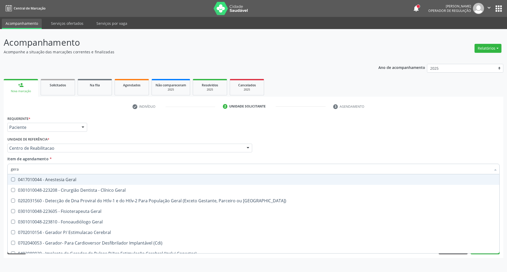
type input "geral"
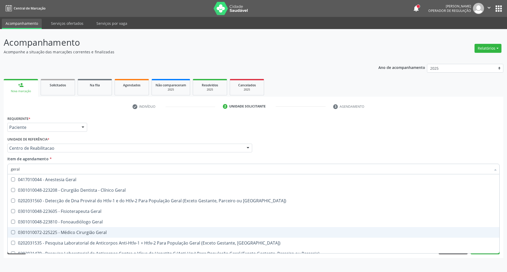
click at [91, 237] on span "0301010072-225225 - Médico Cirurgião Geral" at bounding box center [254, 232] width 492 height 11
checkbox Geral "true"
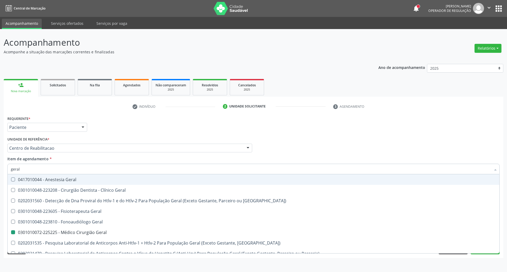
drag, startPoint x: 418, startPoint y: 136, endPoint x: 403, endPoint y: 185, distance: 52.1
click at [417, 136] on div "Profissional Solicitante Por favor, selecione a Unidade de Atendimento primeiro…" at bounding box center [253, 146] width 495 height 21
checkbox Geral "true"
checkbox Geral "false"
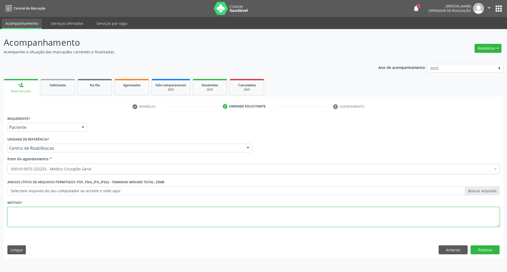
click at [372, 218] on textarea at bounding box center [253, 217] width 492 height 20
type textarea "."
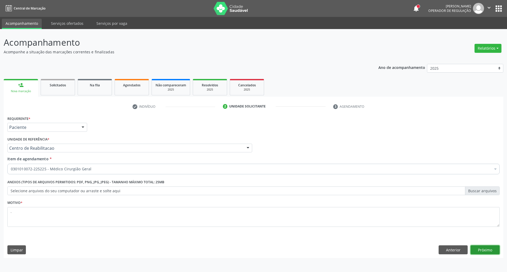
drag, startPoint x: 486, startPoint y: 252, endPoint x: 353, endPoint y: 272, distance: 134.6
click at [482, 252] on button "Próximo" at bounding box center [485, 249] width 29 height 9
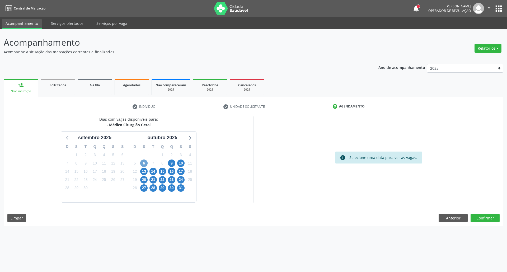
click at [145, 164] on span "6" at bounding box center [143, 163] width 7 height 7
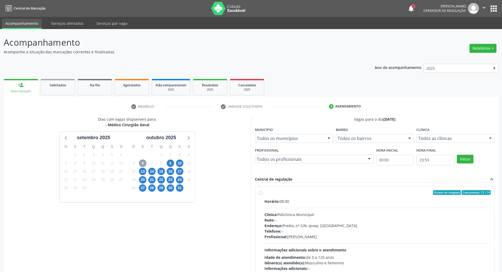
scroll to position [35, 0]
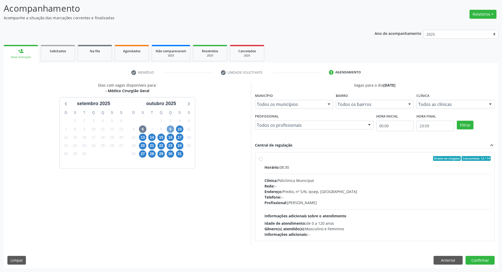
click at [173, 130] on span "9" at bounding box center [170, 128] width 7 height 7
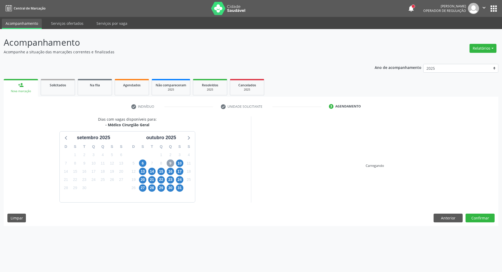
scroll to position [0, 0]
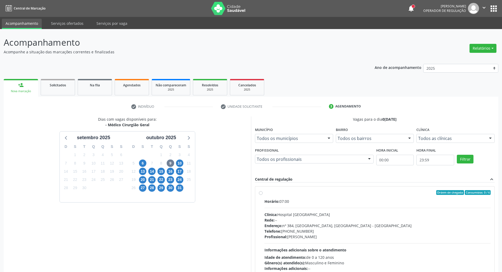
click at [315, 194] on div "Ordem de chegada Consumidos: 0 / 6" at bounding box center [377, 192] width 226 height 5
click at [263, 194] on input "Ordem de chegada Consumidos: 0 / 6 Horário: 07:00 Clínica: Hospital Sao Francis…" at bounding box center [261, 192] width 4 height 5
radio input "true"
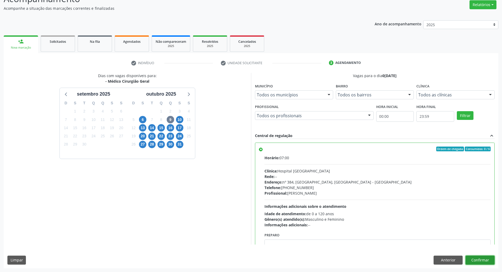
click at [481, 260] on button "Confirmar" at bounding box center [479, 260] width 29 height 9
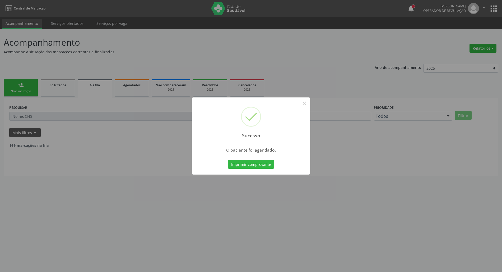
scroll to position [0, 0]
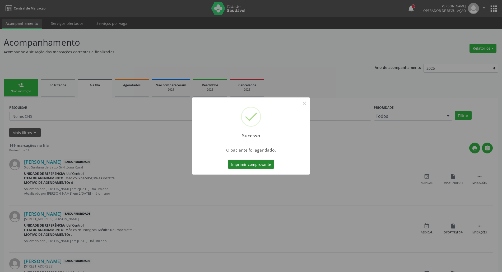
click at [234, 164] on button "Imprimir comprovante" at bounding box center [251, 164] width 46 height 9
